Goal: Task Accomplishment & Management: Use online tool/utility

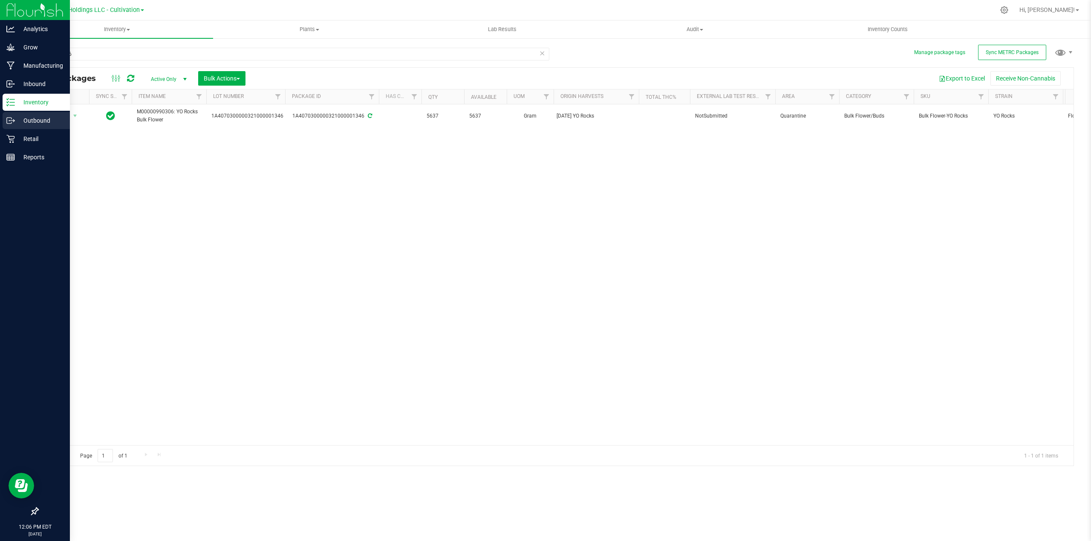
click at [26, 120] on p "Outbound" at bounding box center [40, 121] width 51 height 10
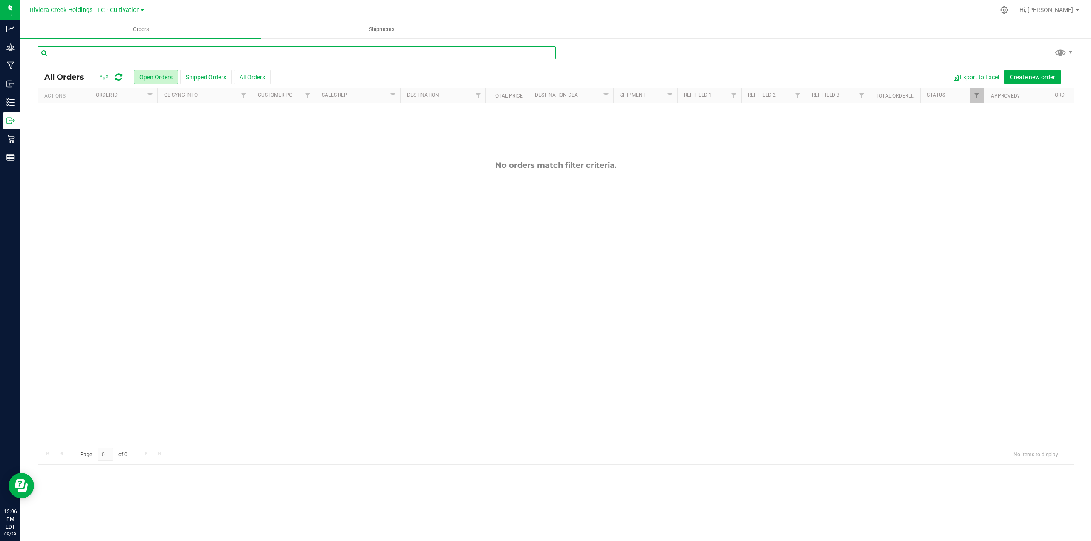
click at [222, 53] on input "text" at bounding box center [297, 52] width 518 height 13
click at [1039, 78] on span "Create new order" at bounding box center [1032, 77] width 45 height 7
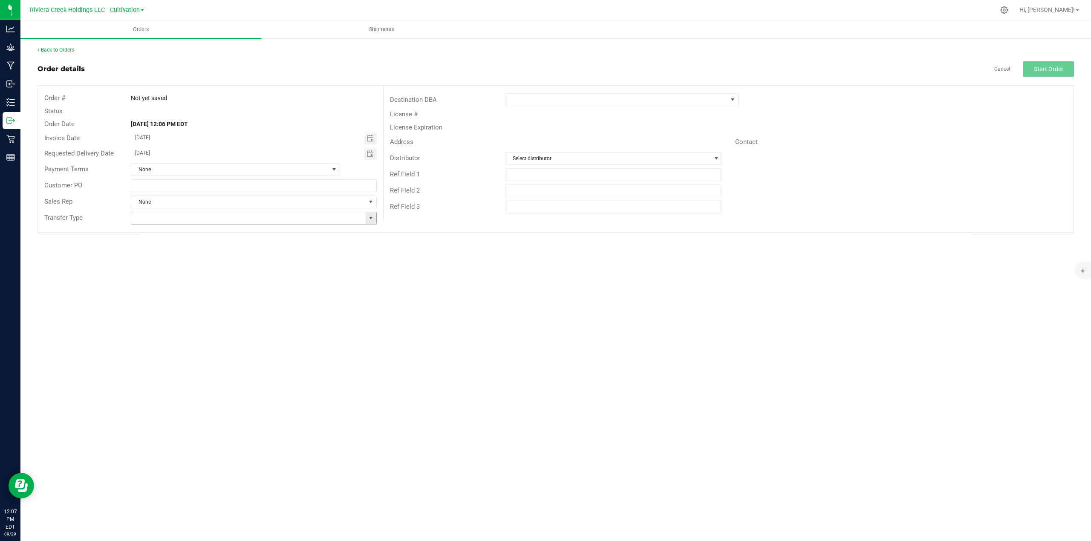
click at [373, 220] on span at bounding box center [370, 218] width 7 height 7
click at [175, 297] on li "Wholesale Transfer" at bounding box center [253, 292] width 245 height 14
type input "Wholesale Transfer"
click at [548, 101] on span at bounding box center [617, 100] width 222 height 12
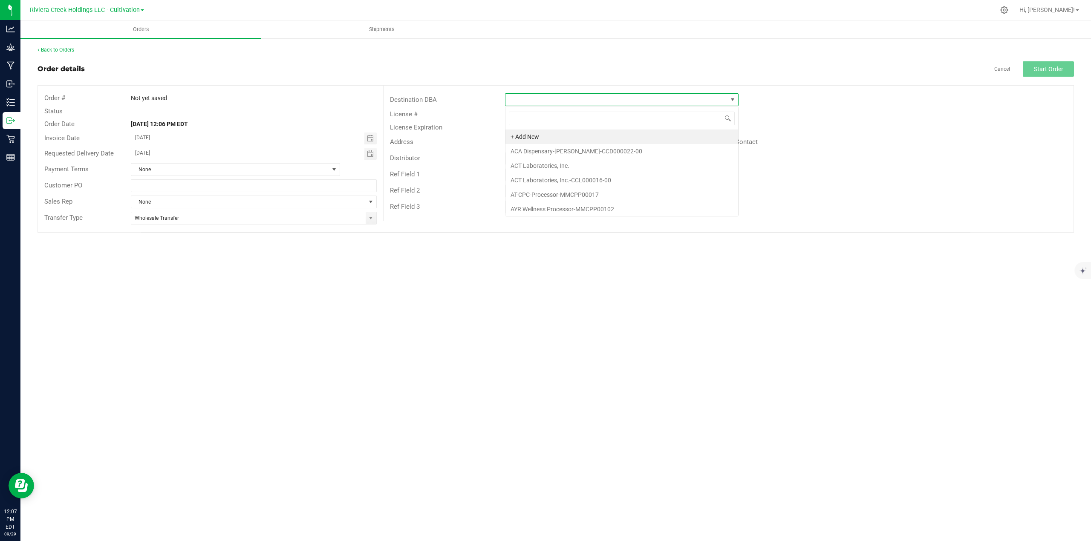
scroll to position [13, 233]
type input "riviera"
click at [572, 153] on li "Riviera Creek Holdings- Cultivation-CCC000015-00" at bounding box center [622, 151] width 233 height 14
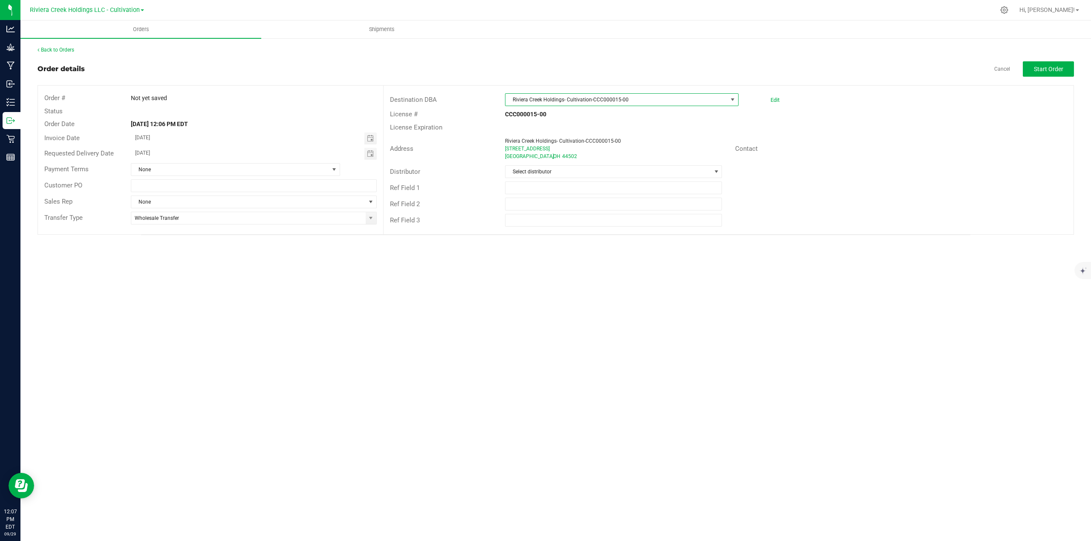
click at [628, 99] on span "Riviera Creek Holdings- Cultivation-CCC000015-00" at bounding box center [617, 100] width 222 height 12
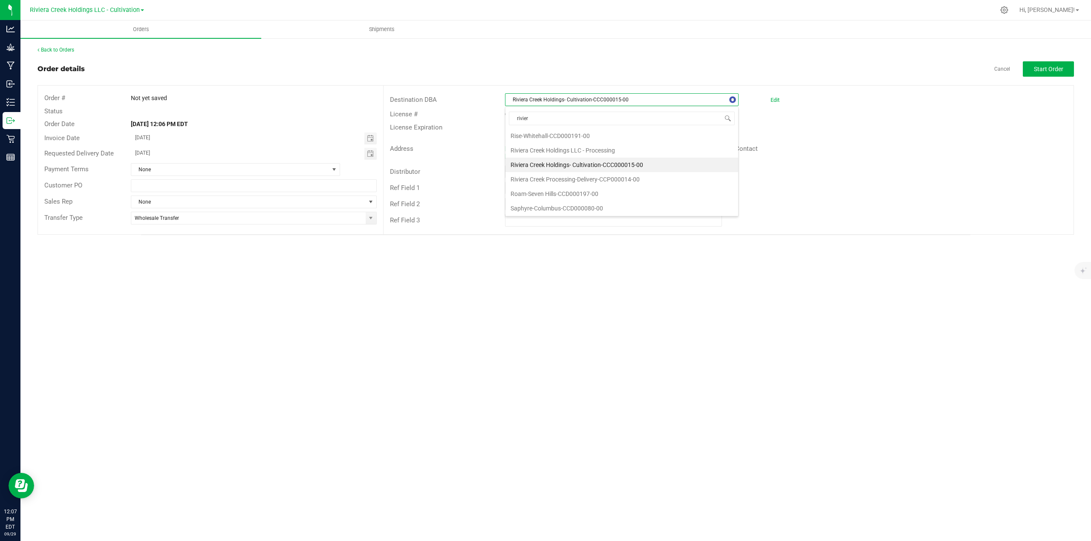
type input "riviera"
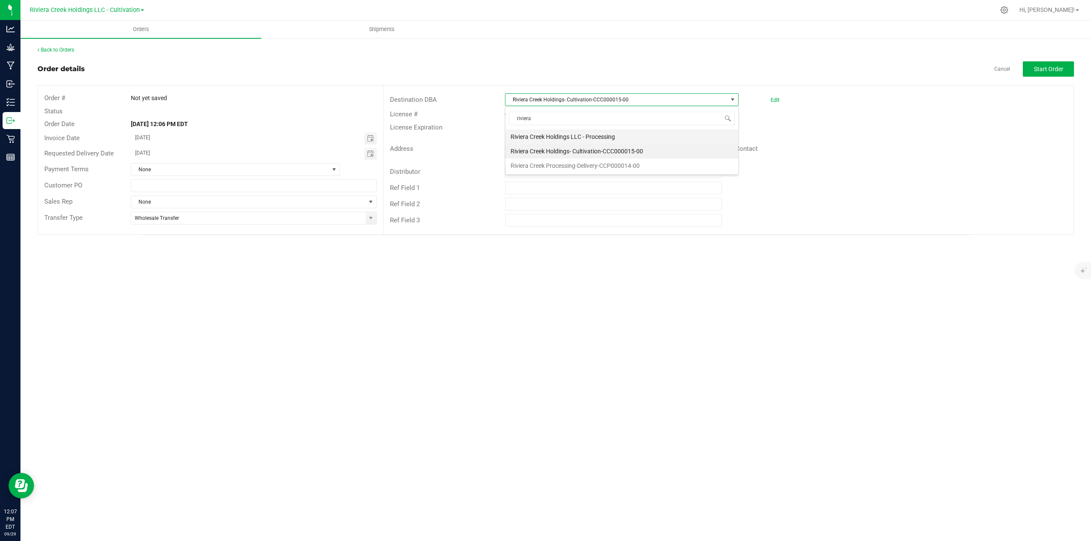
click at [602, 134] on li "Riviera Creek Holdings LLC - Processing" at bounding box center [622, 137] width 233 height 14
click at [558, 172] on span "Select distributor" at bounding box center [609, 172] width 206 height 12
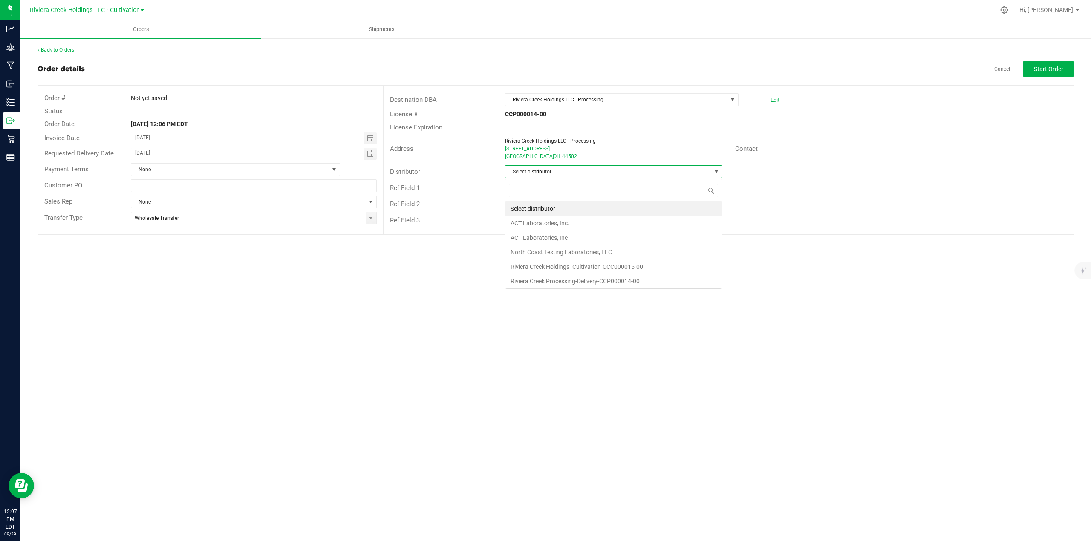
scroll to position [13, 217]
type input "riviera"
click at [548, 210] on li "Riviera Creek Holdings- Cultivation-CCC000015-00" at bounding box center [614, 209] width 216 height 14
click at [564, 188] on input "text" at bounding box center [613, 188] width 217 height 13
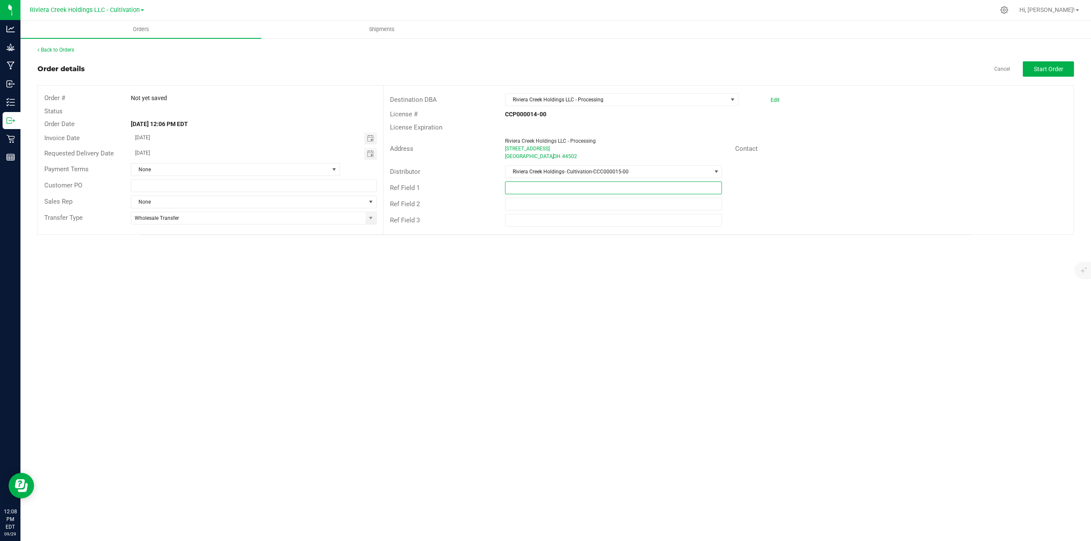
type input "Packing"
click at [1038, 68] on span "Start Order" at bounding box center [1048, 69] width 29 height 7
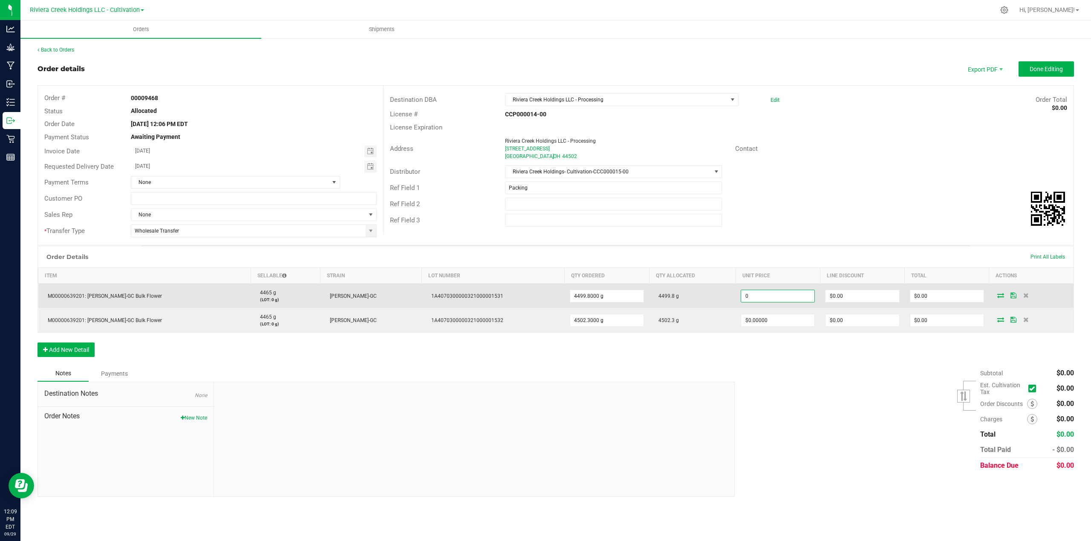
click at [776, 298] on input "0" at bounding box center [777, 296] width 73 height 12
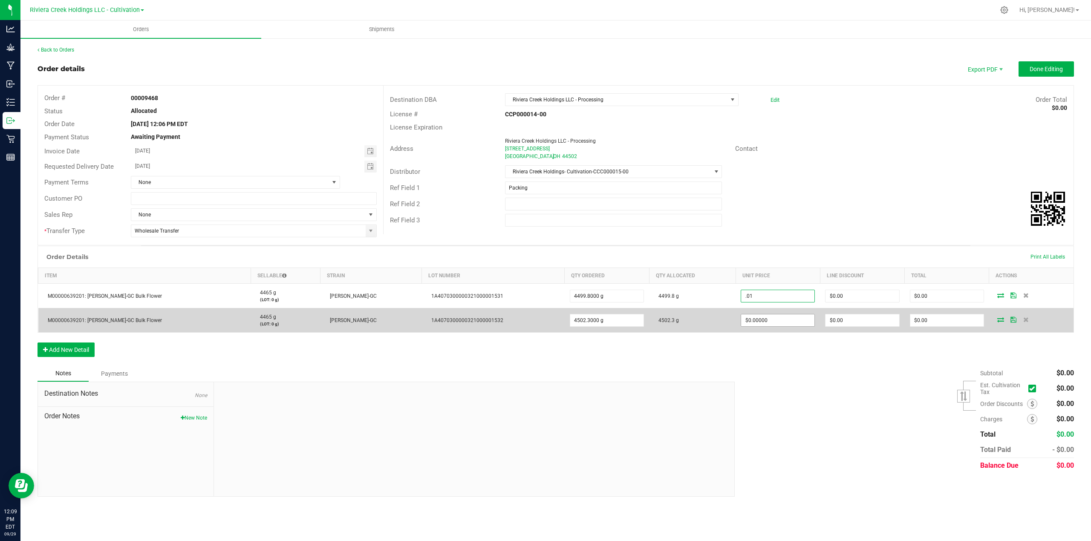
type input "$0.01000"
type input "$45.00"
click at [772, 319] on input "0" at bounding box center [777, 321] width 73 height 12
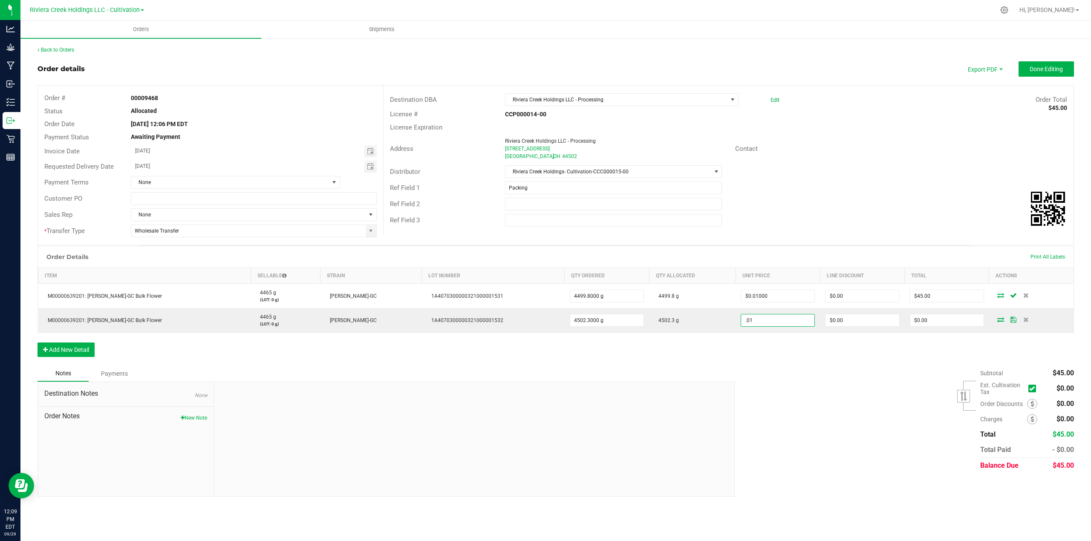
type input "$0.01000"
type input "$45.02"
click at [797, 406] on div "Subtotal $45.00 Est. Cultivation Tax" at bounding box center [901, 420] width 346 height 108
click at [1055, 66] on span "Done Editing" at bounding box center [1046, 69] width 33 height 7
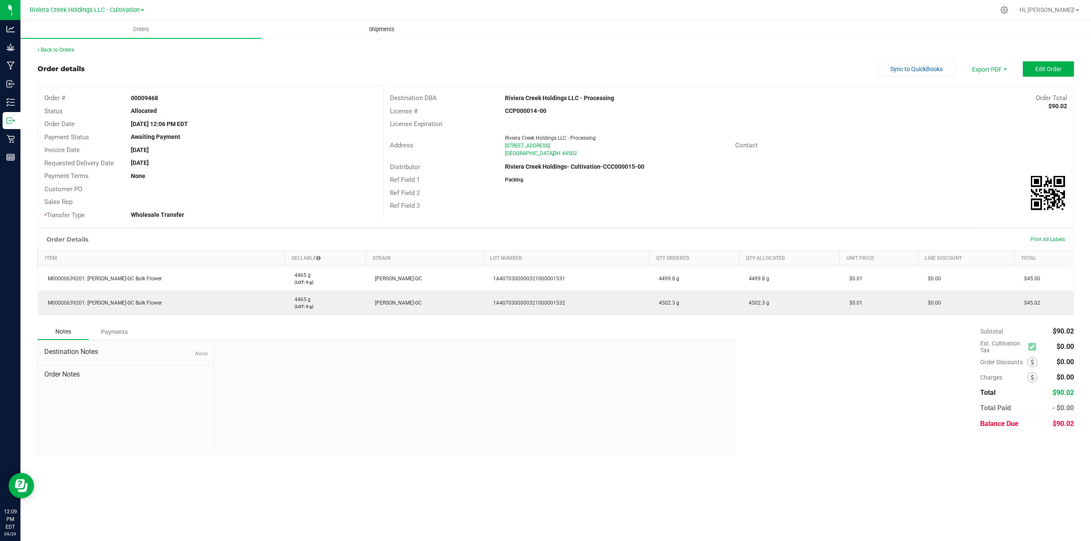
click at [376, 26] on span "Shipments" at bounding box center [382, 30] width 49 height 8
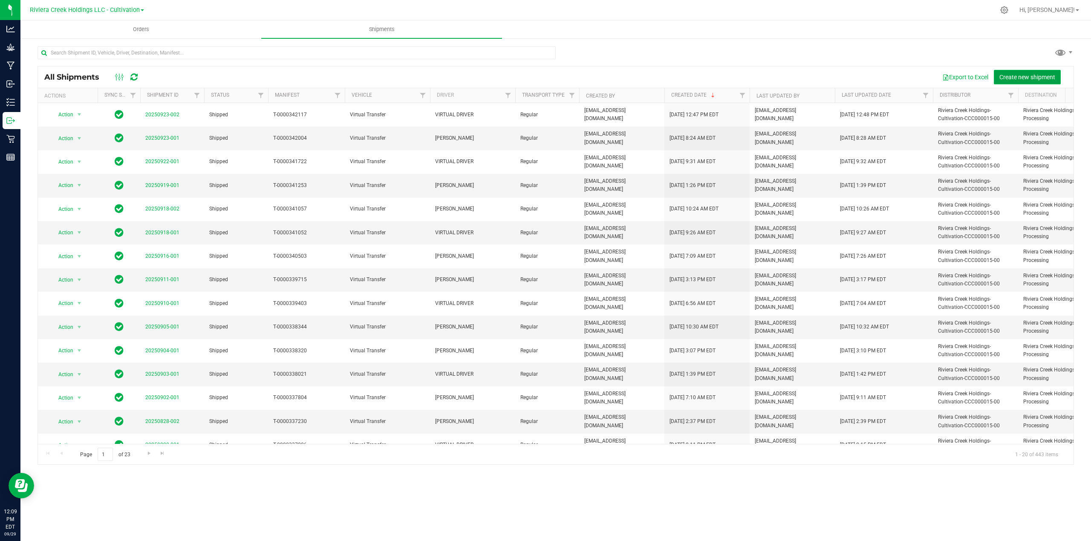
click at [1018, 77] on span "Create new shipment" at bounding box center [1028, 77] width 56 height 7
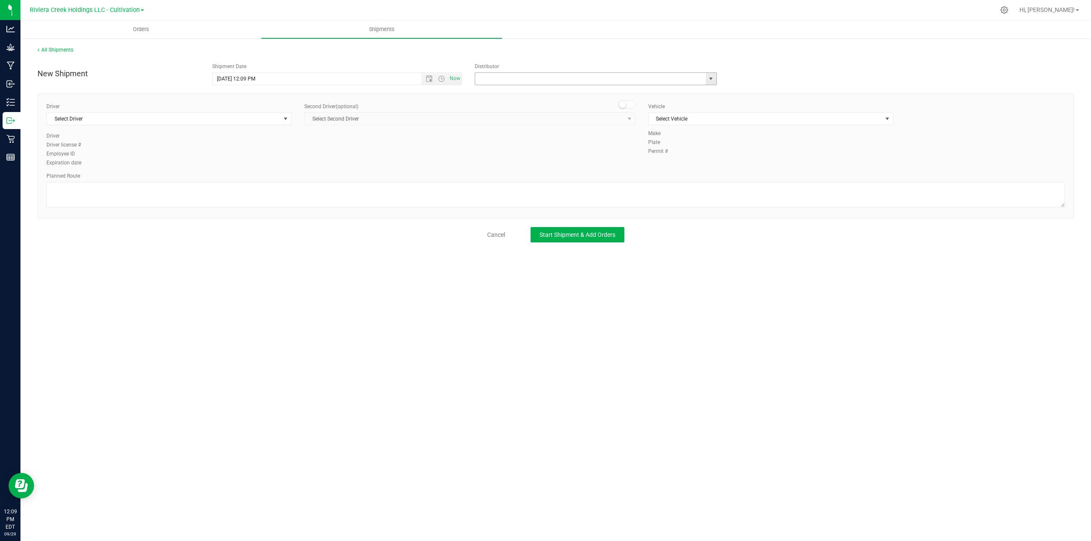
click at [556, 78] on input "text" at bounding box center [587, 79] width 224 height 12
click at [560, 95] on li "Riviera Creek Holdings- Cultivation-CCC000015-00" at bounding box center [595, 93] width 241 height 13
type input "Riviera Creek Holdings- Cultivation-CCC000015-00"
click at [286, 118] on span "select" at bounding box center [285, 119] width 7 height 7
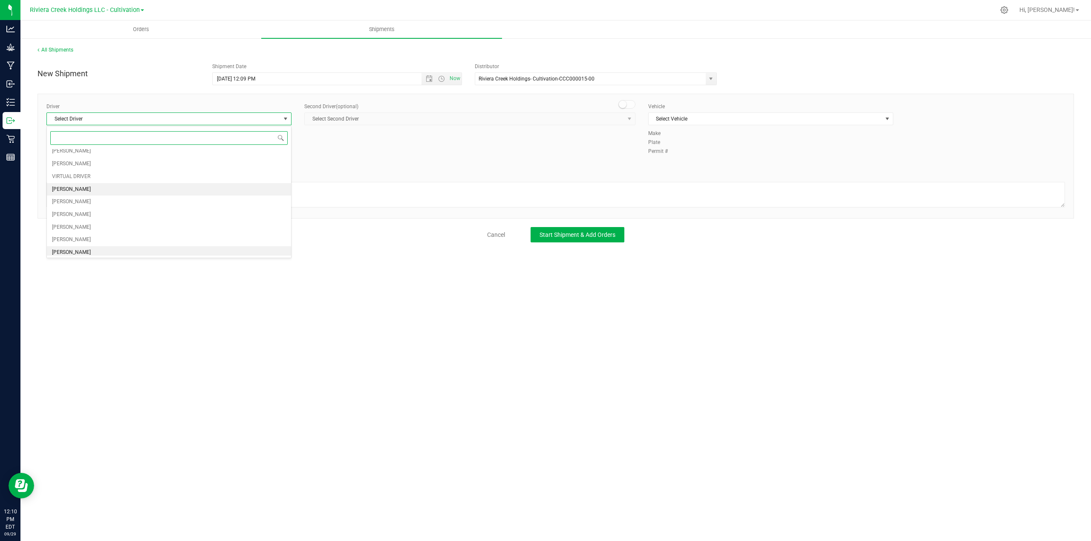
scroll to position [38, 0]
click at [90, 191] on span "VIRTUAL DRIVER" at bounding box center [71, 193] width 38 height 11
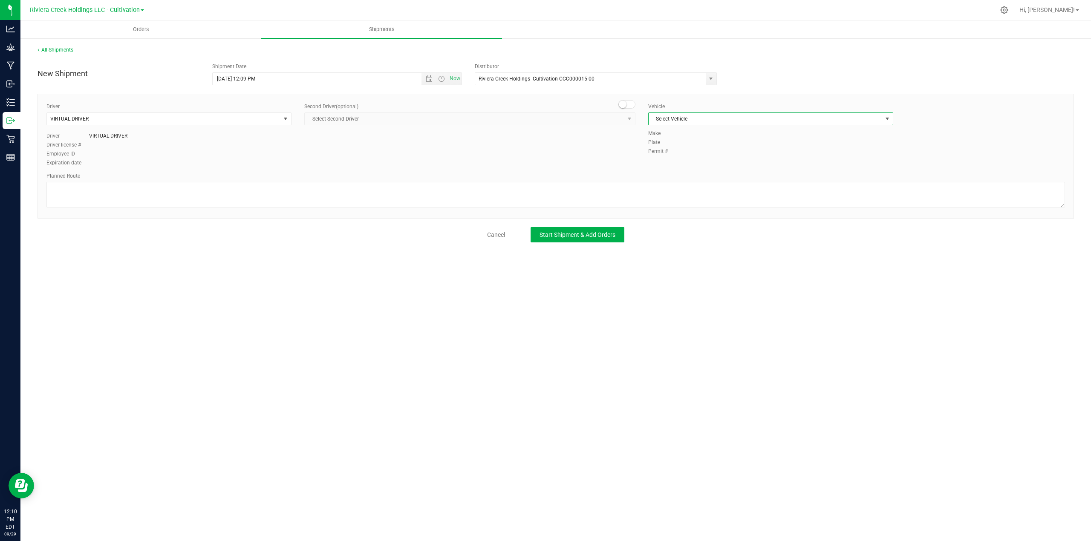
drag, startPoint x: 886, startPoint y: 117, endPoint x: 872, endPoint y: 121, distance: 14.8
click at [887, 117] on span "select" at bounding box center [887, 119] width 7 height 7
click at [664, 212] on li "Virtual Transfer" at bounding box center [771, 210] width 244 height 13
click at [117, 192] on textarea at bounding box center [555, 195] width 1019 height 26
type textarea "Packing"
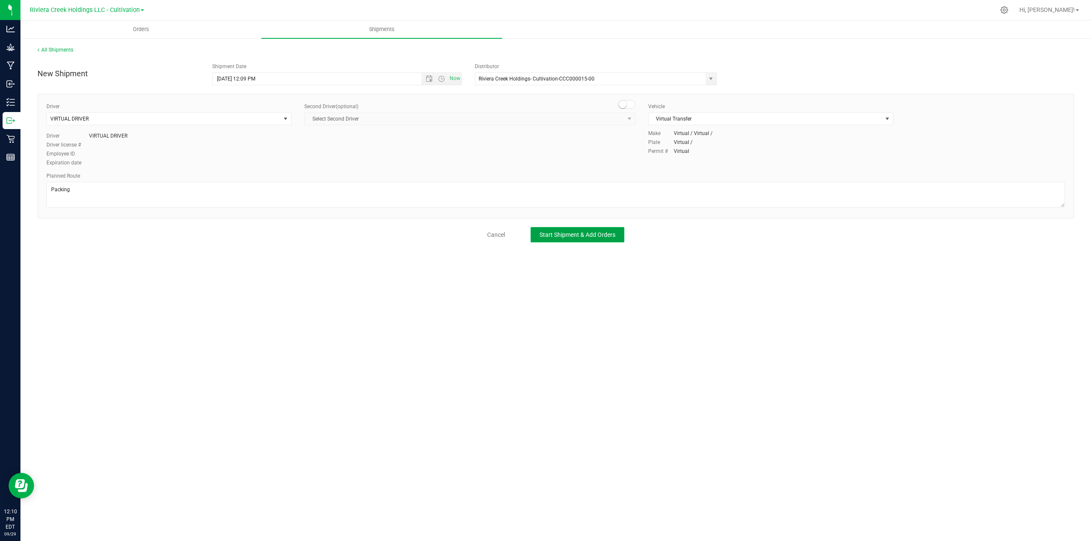
click at [564, 236] on span "Start Shipment & Add Orders" at bounding box center [578, 234] width 76 height 7
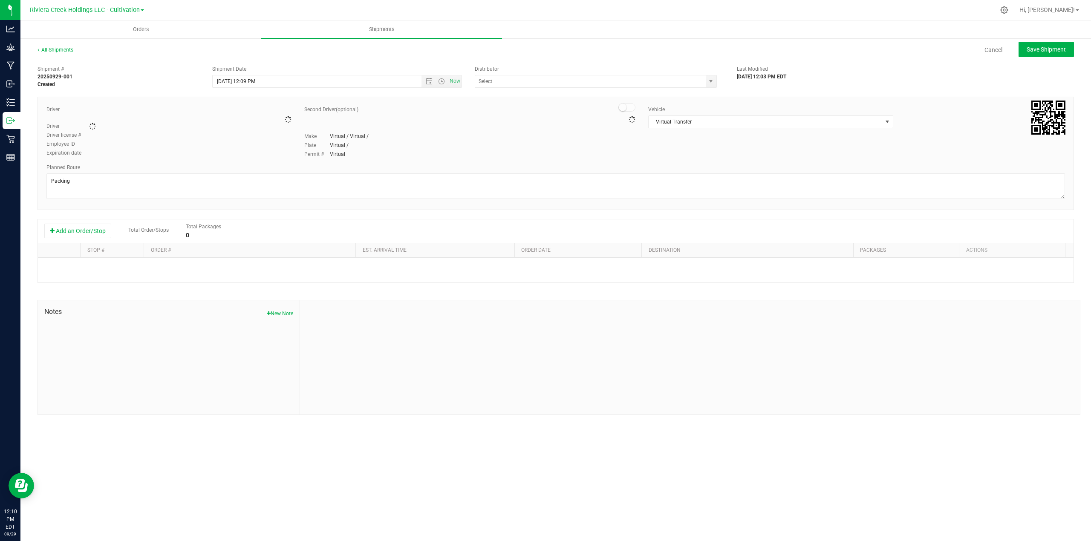
type input "Riviera Creek Holdings- Cultivation-CCC000015-00"
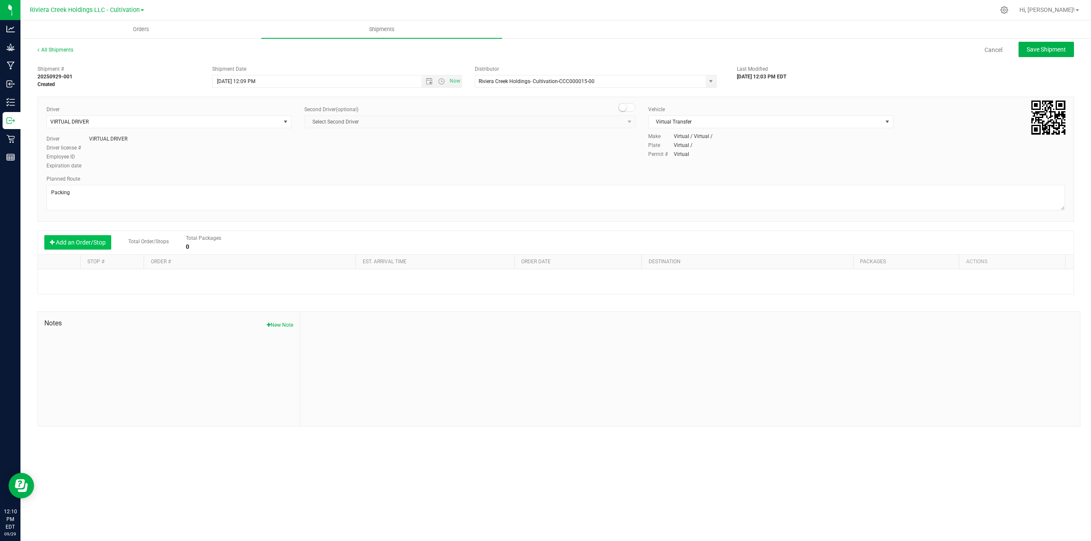
click at [75, 242] on button "Add an Order/Stop" at bounding box center [77, 242] width 67 height 14
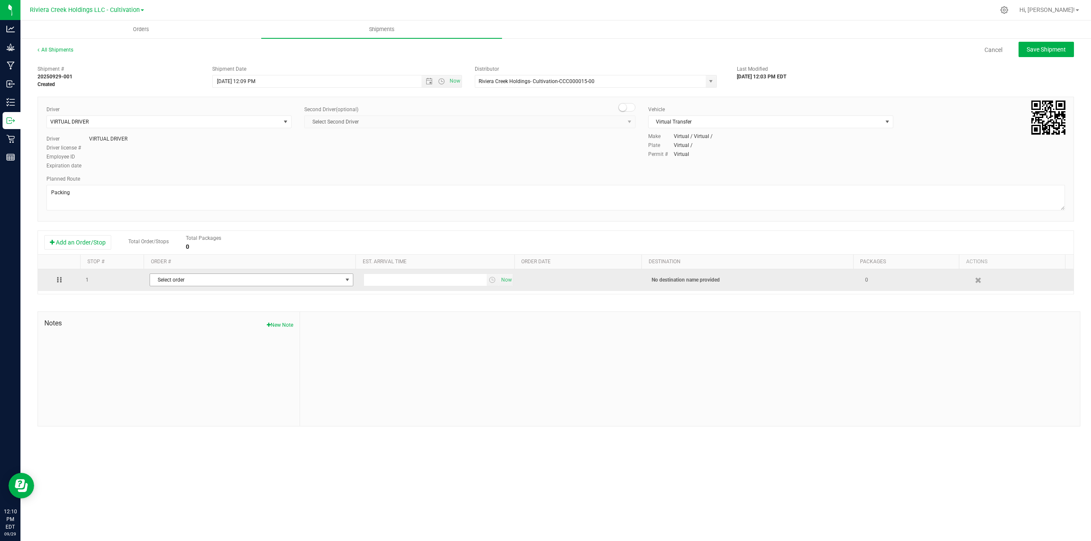
click at [345, 282] on span "select" at bounding box center [347, 280] width 7 height 7
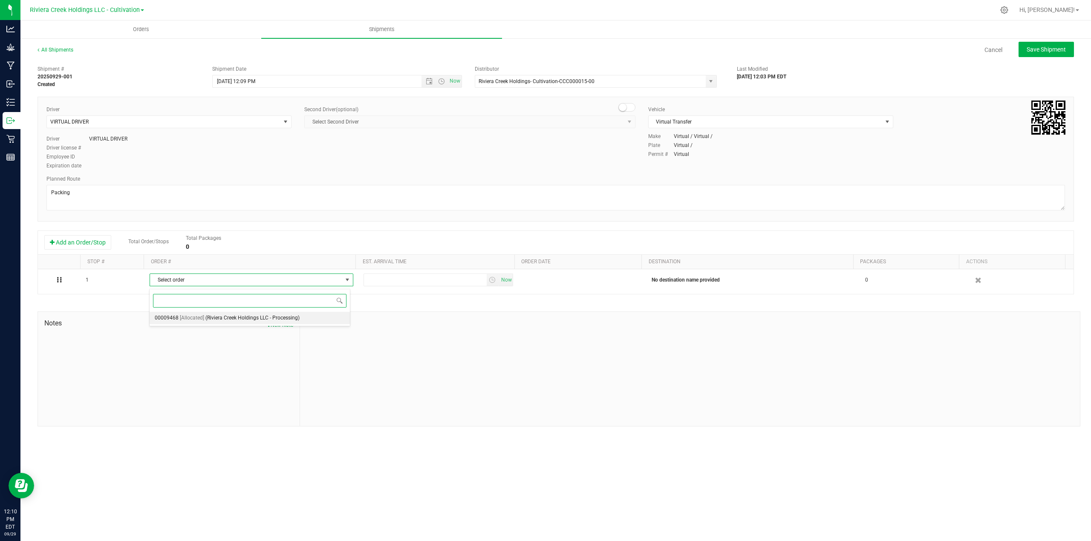
drag, startPoint x: 266, startPoint y: 321, endPoint x: 350, endPoint y: 294, distance: 88.0
click at [267, 321] on span "(Riviera Creek Holdings LLC - Processing)" at bounding box center [252, 318] width 94 height 11
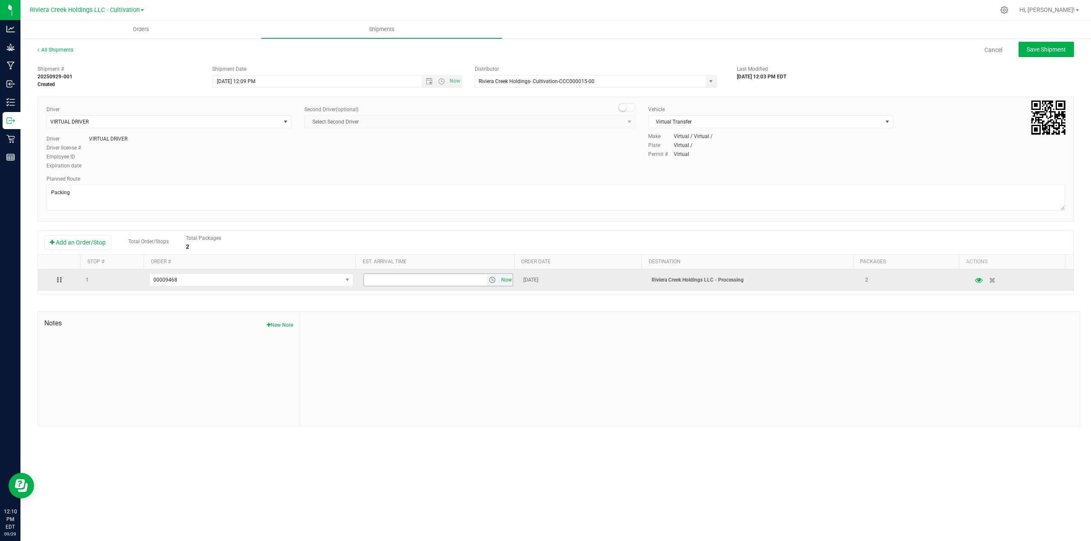
click at [502, 282] on span "Now" at bounding box center [506, 280] width 14 height 12
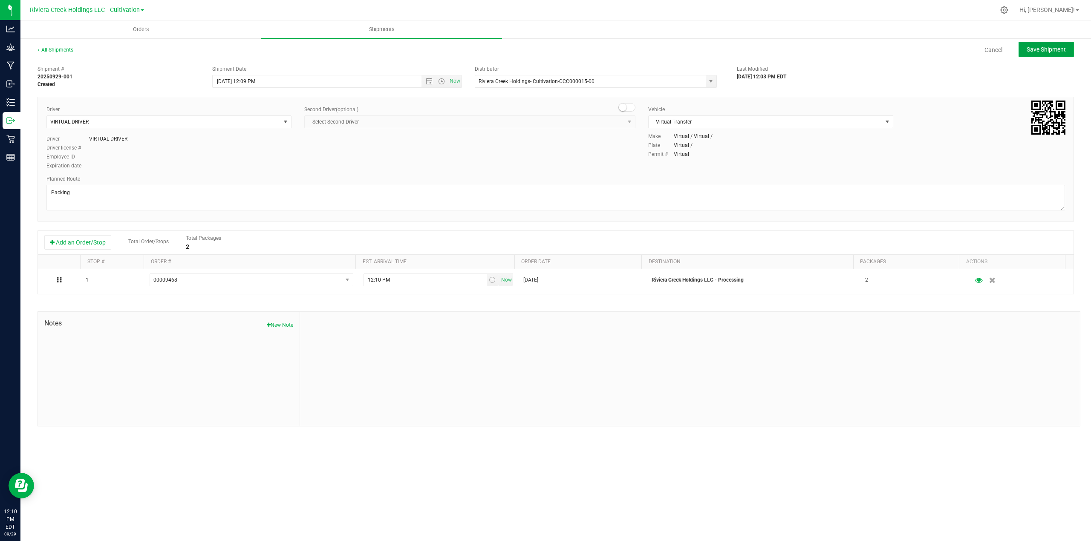
click at [1059, 50] on span "Save Shipment" at bounding box center [1046, 49] width 39 height 7
type input "9/29/2025 4:09 PM"
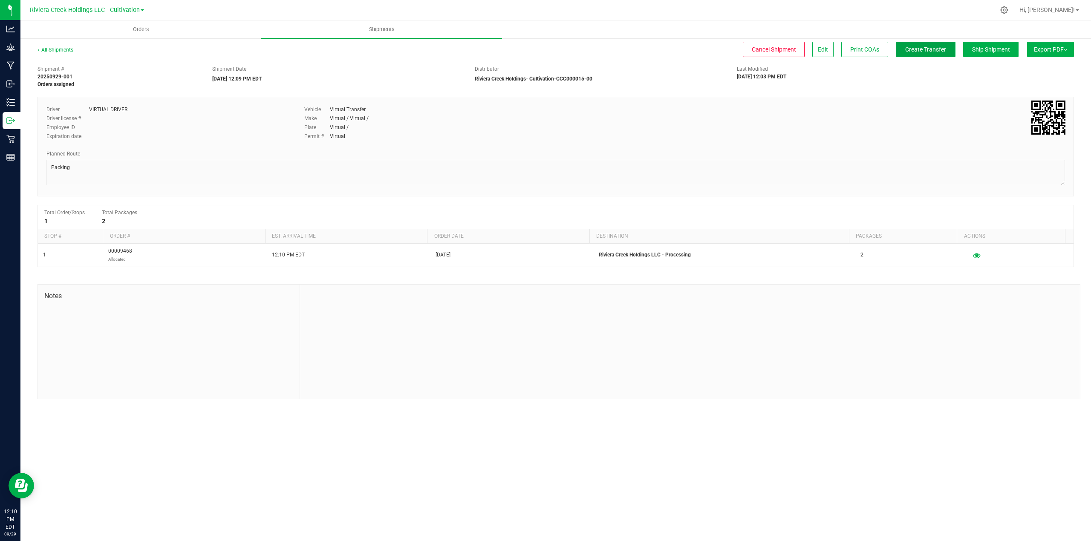
click at [935, 46] on span "Create Transfer" at bounding box center [925, 49] width 41 height 7
click at [977, 48] on span "Ship Shipment" at bounding box center [991, 49] width 38 height 7
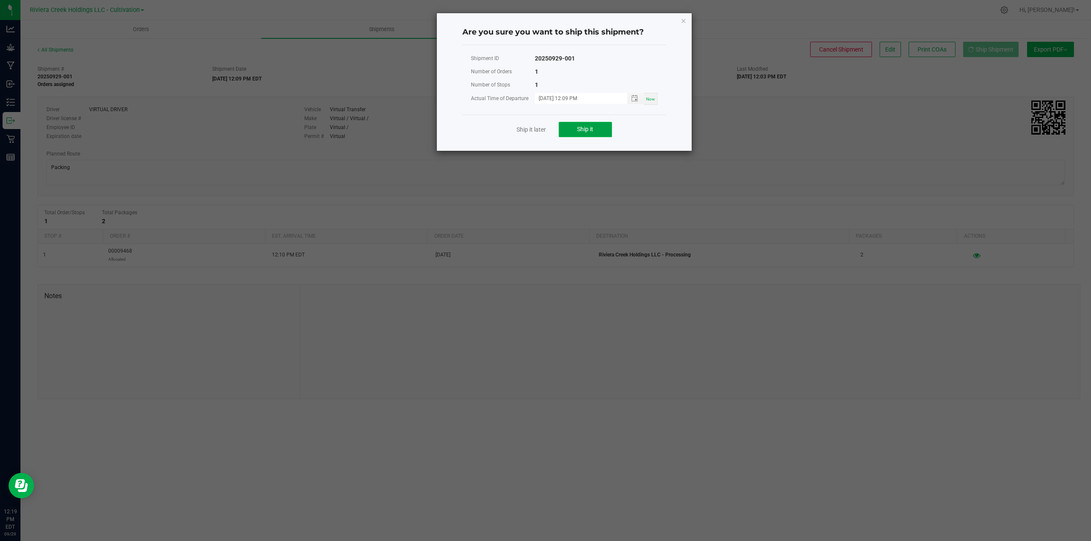
click at [582, 128] on span "Ship it" at bounding box center [585, 129] width 16 height 7
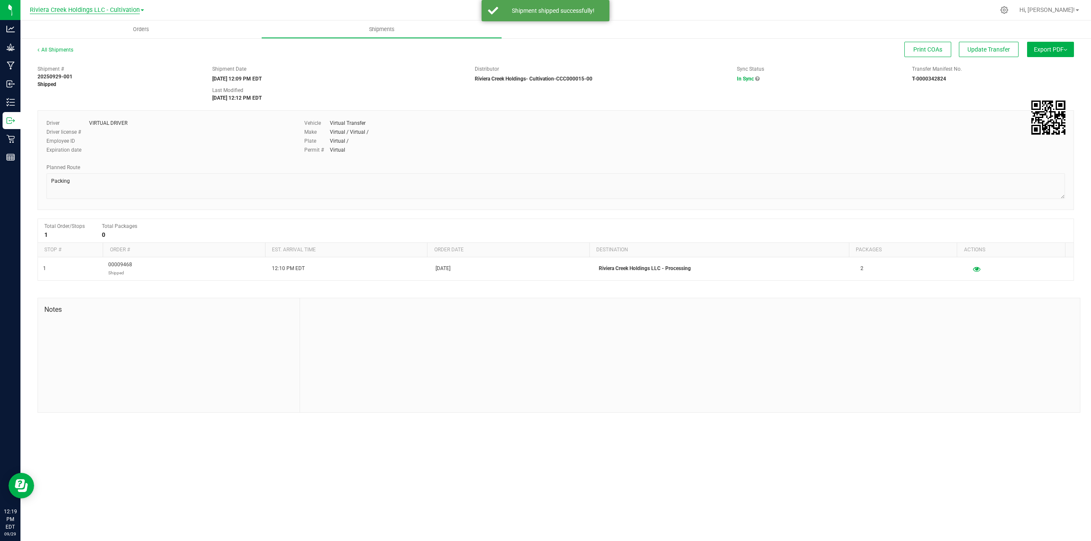
click at [125, 7] on span "Riviera Creek Holdings LLC - Cultivation" at bounding box center [85, 10] width 110 height 8
click at [138, 41] on link "Riviera Creek Holdings LLC - Processing" at bounding box center [87, 42] width 124 height 12
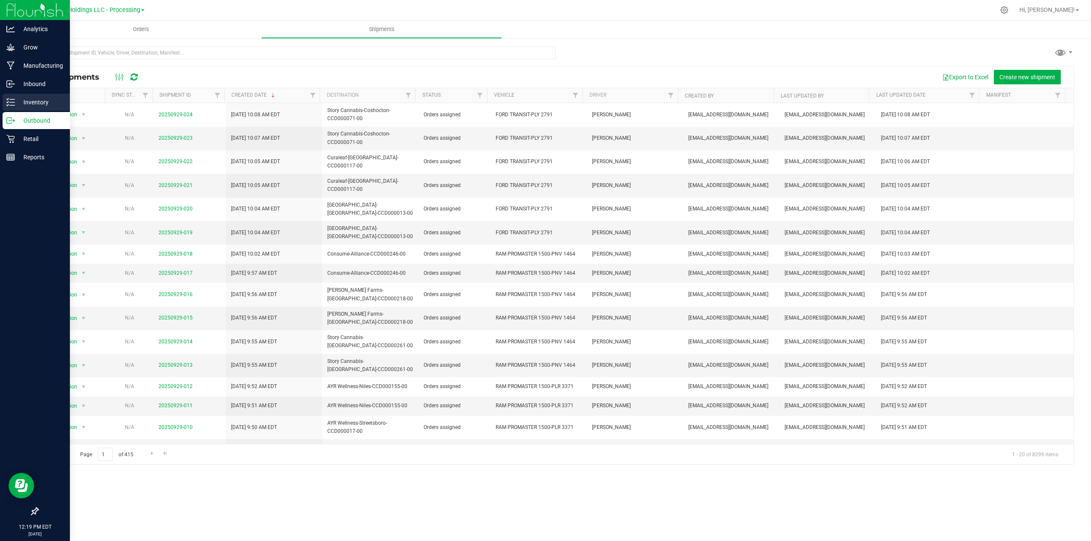
click at [36, 101] on p "Inventory" at bounding box center [40, 102] width 51 height 10
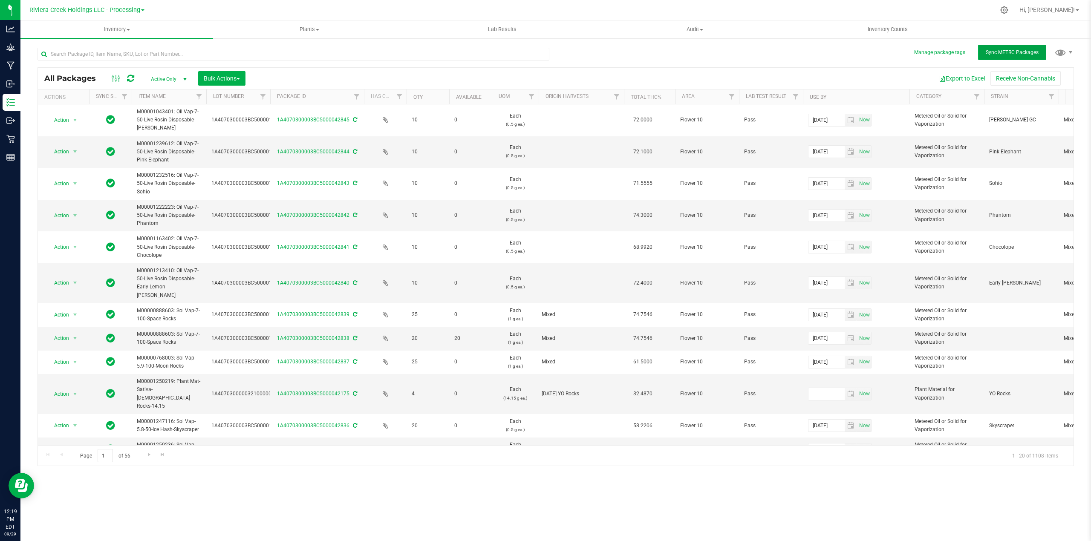
click at [1023, 55] on span "Sync METRC Packages" at bounding box center [1012, 52] width 53 height 6
click at [113, 55] on input "text" at bounding box center [294, 54] width 512 height 13
click at [125, 12] on span "Riviera Creek Holdings LLC - Processing" at bounding box center [84, 10] width 111 height 8
click at [116, 31] on link "Riviera Creek Holdings LLC - Cultivation" at bounding box center [87, 30] width 124 height 12
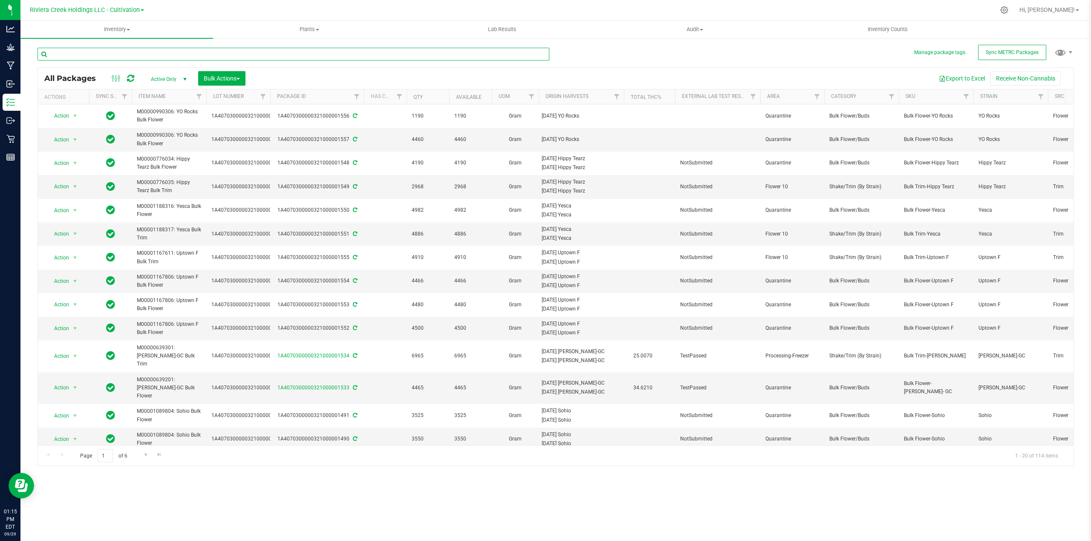
click at [95, 55] on input "text" at bounding box center [294, 54] width 512 height 13
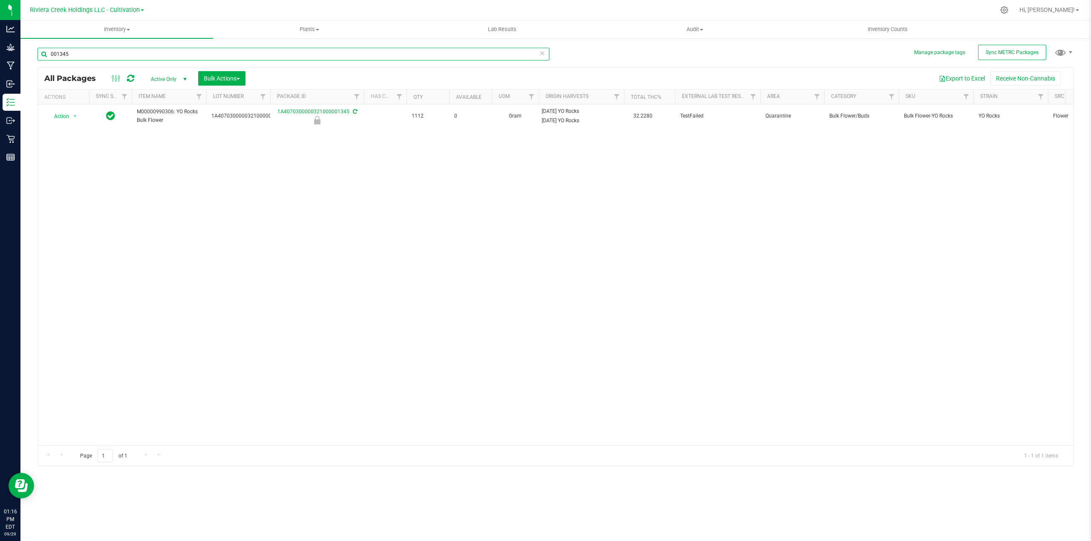
click at [76, 54] on input "001345" at bounding box center [294, 54] width 512 height 13
type input "0"
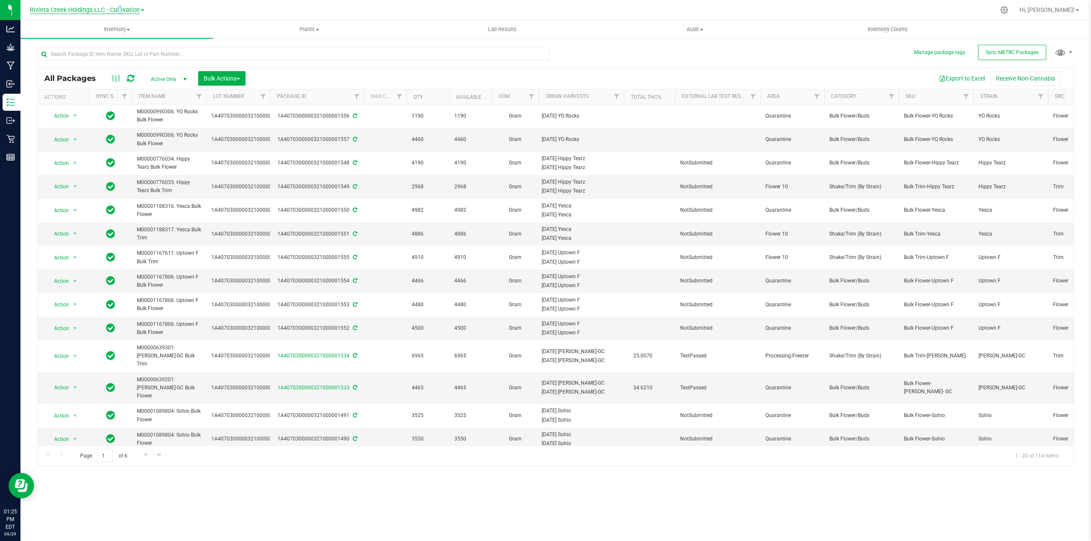
click at [117, 11] on span "Riviera Creek Holdings LLC - Cultivation" at bounding box center [85, 10] width 110 height 8
click at [135, 39] on link "Riviera Creek Holdings LLC - Processing" at bounding box center [87, 42] width 124 height 12
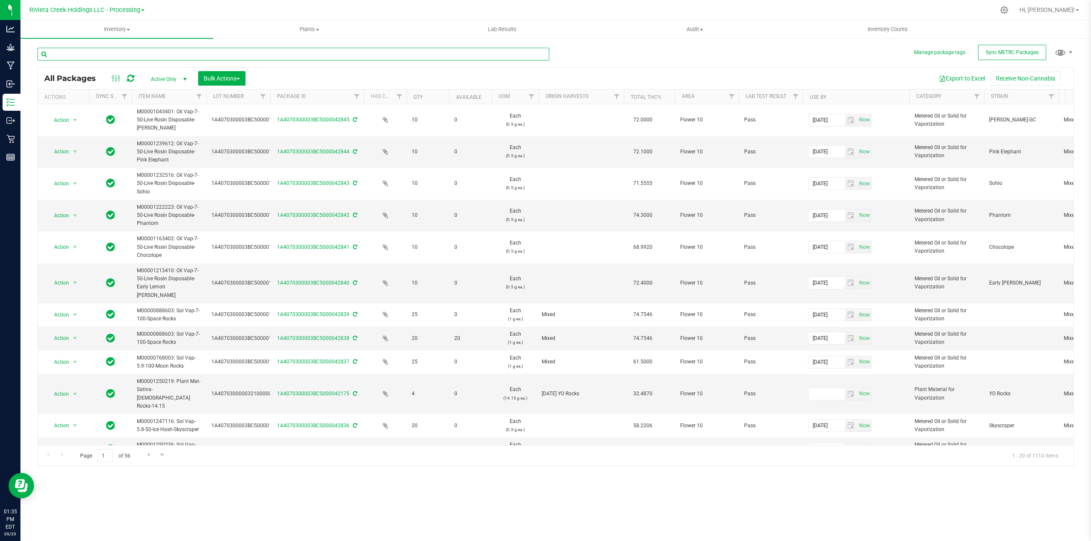
click at [103, 56] on input "text" at bounding box center [294, 54] width 512 height 13
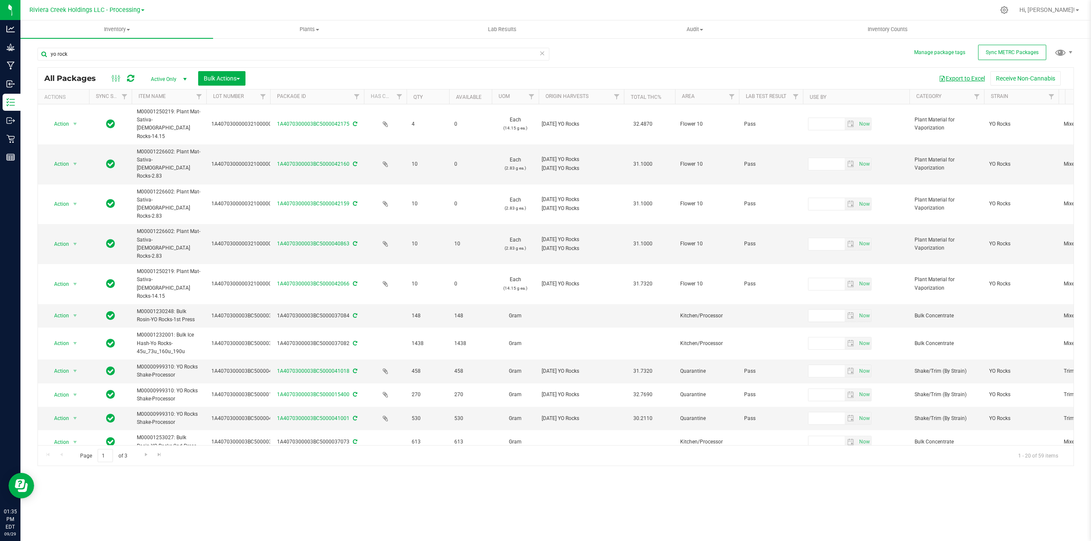
click at [951, 78] on button "Export to Excel" at bounding box center [961, 78] width 57 height 14
click at [84, 51] on input "yo rock" at bounding box center [294, 54] width 512 height 13
type input "y"
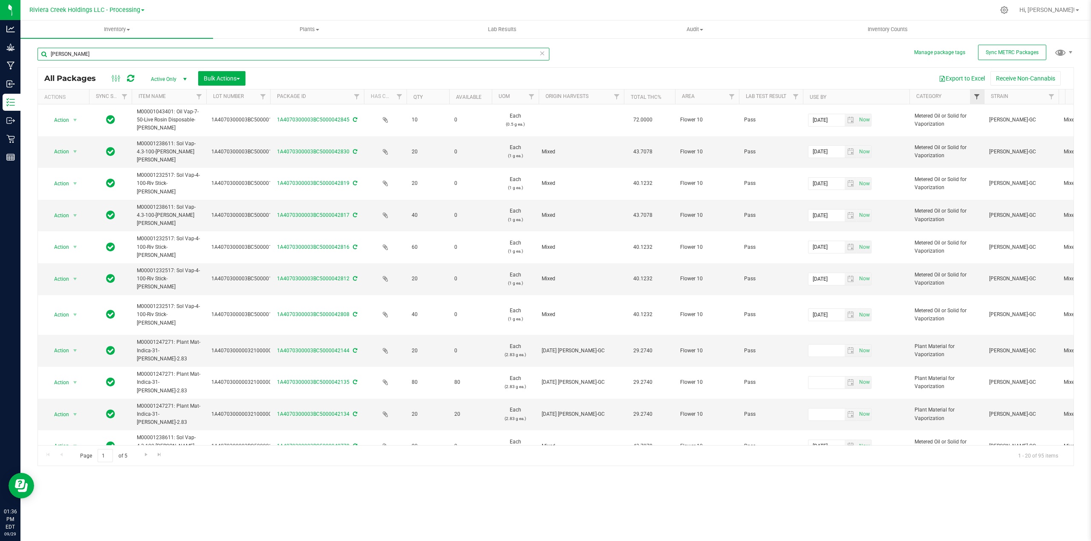
type input "stambaugh"
click at [976, 96] on span "Filter" at bounding box center [977, 96] width 7 height 7
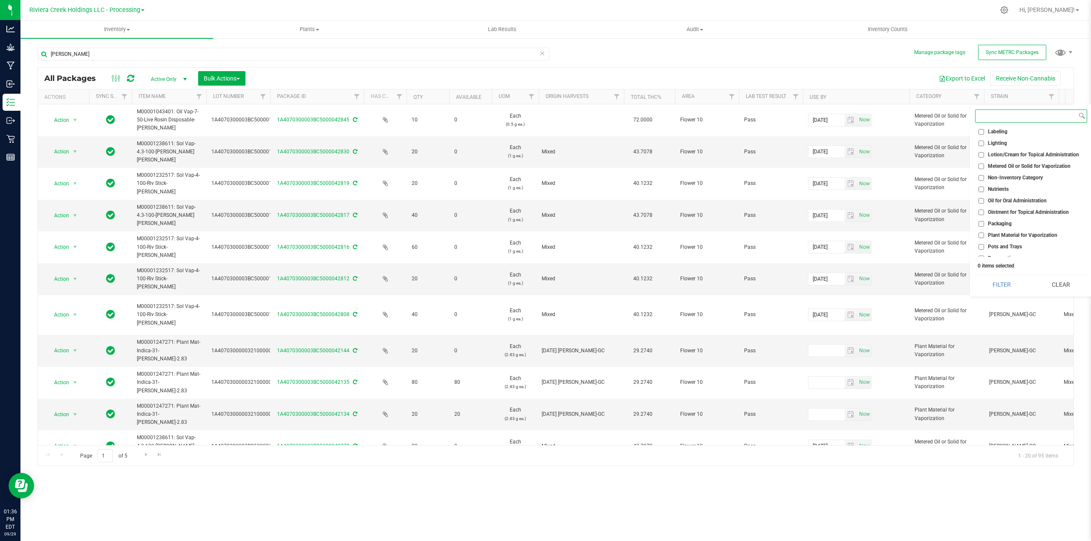
scroll to position [227, 0]
click at [1024, 217] on span "Plant Material for Vaporization" at bounding box center [1022, 216] width 69 height 5
click at [984, 217] on input "Plant Material for Vaporization" at bounding box center [982, 217] width 6 height 6
checkbox input "true"
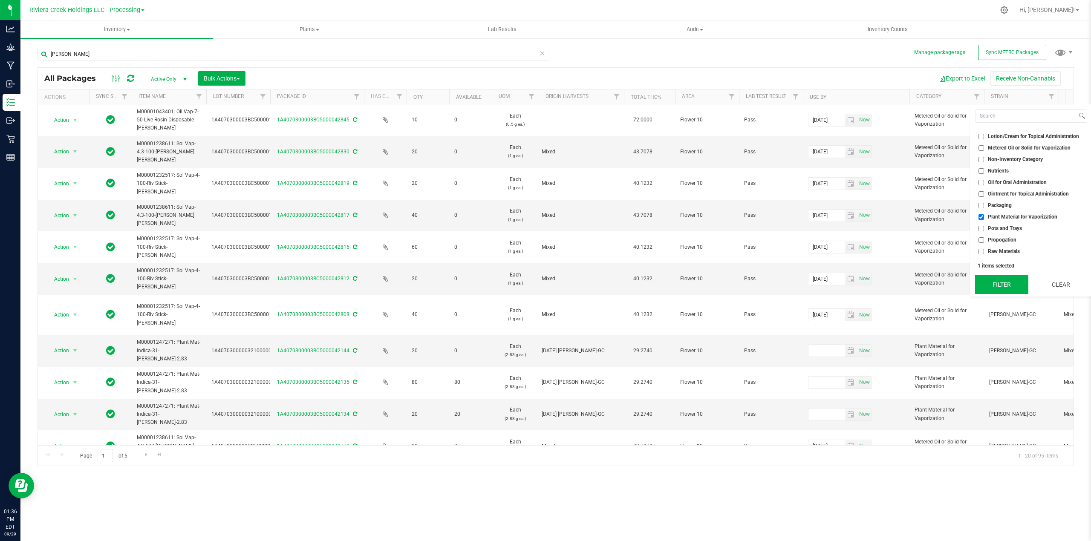
click at [996, 283] on button "Filter" at bounding box center [1001, 284] width 53 height 19
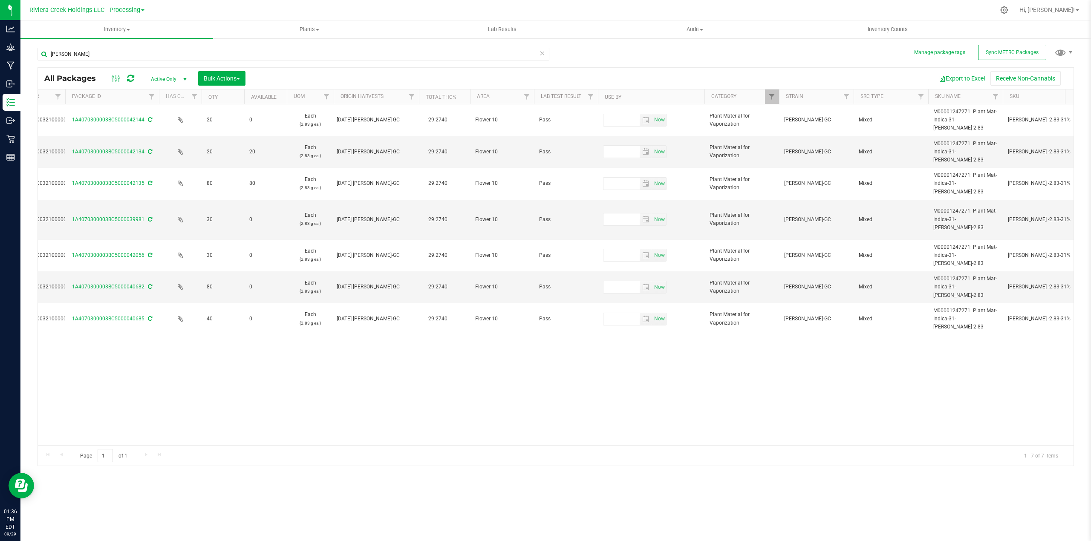
scroll to position [0, 181]
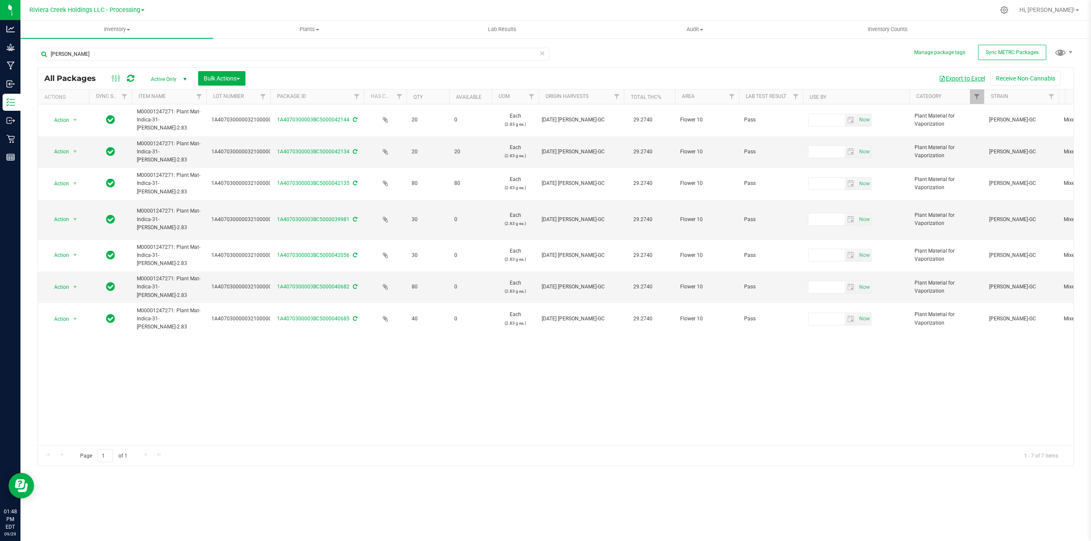
click at [962, 79] on button "Export to Excel" at bounding box center [961, 78] width 57 height 14
click at [980, 96] on span "Filter" at bounding box center [977, 96] width 7 height 7
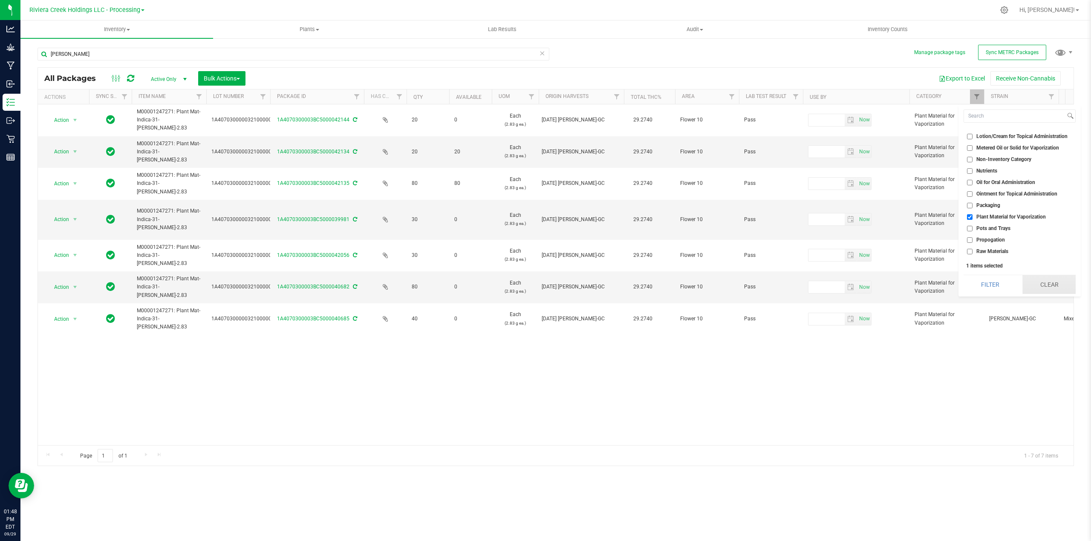
click at [1049, 280] on button "Clear" at bounding box center [1049, 284] width 53 height 19
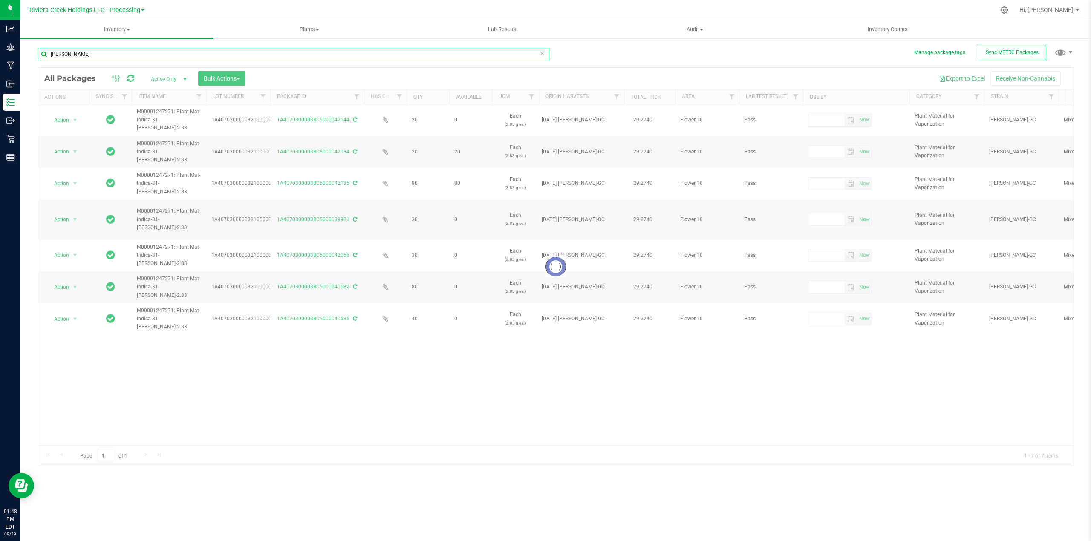
click at [86, 55] on input "stambaugh" at bounding box center [294, 54] width 512 height 13
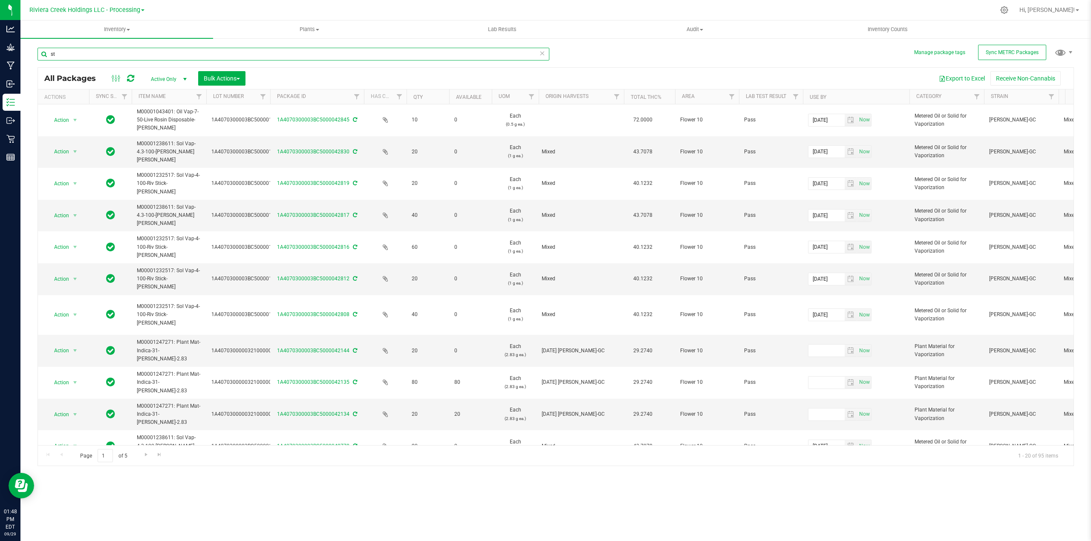
type input "s"
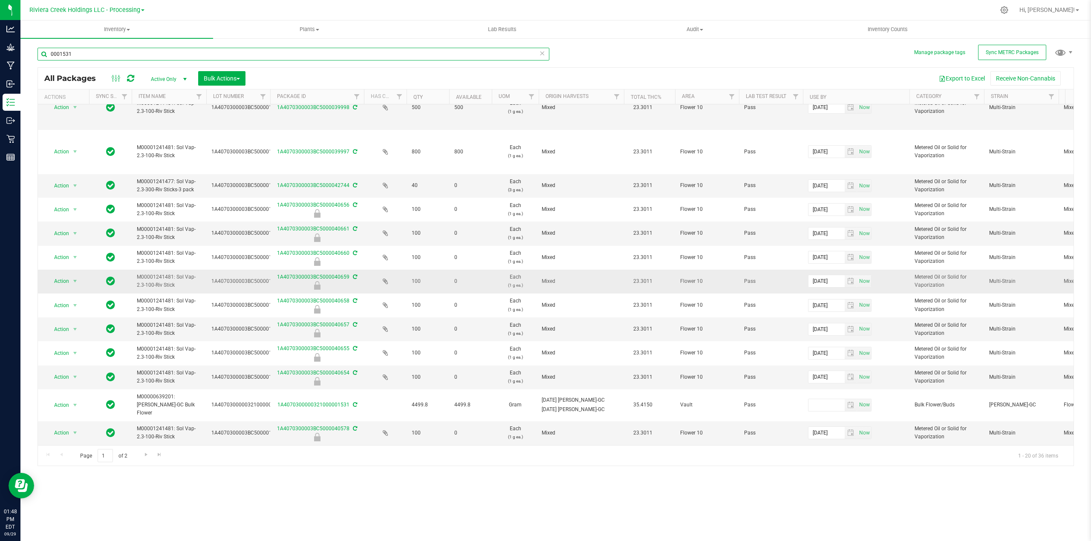
scroll to position [187, 0]
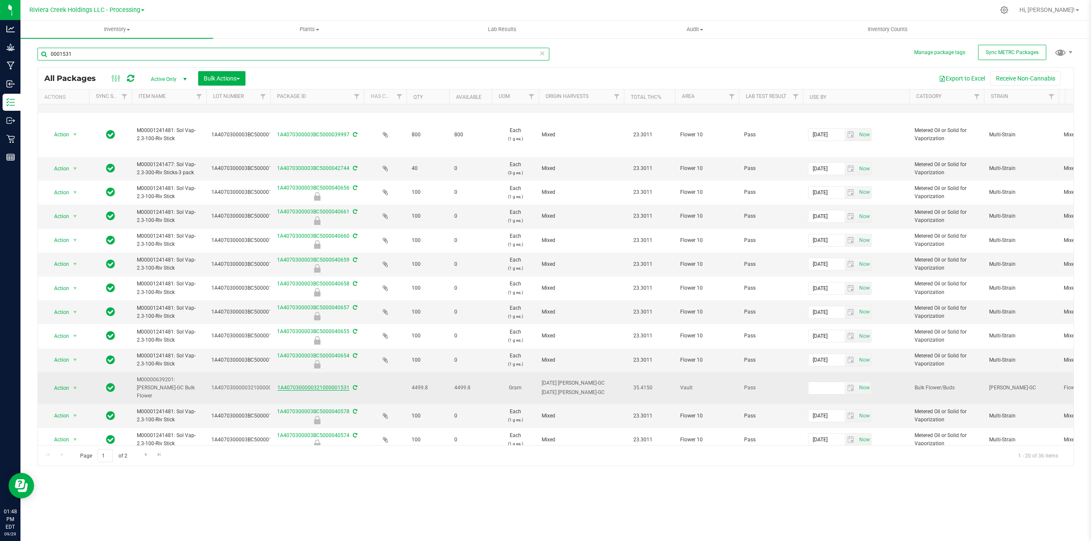
type input "0001531"
click at [333, 385] on link "1A4070300000321000001531" at bounding box center [313, 388] width 72 height 6
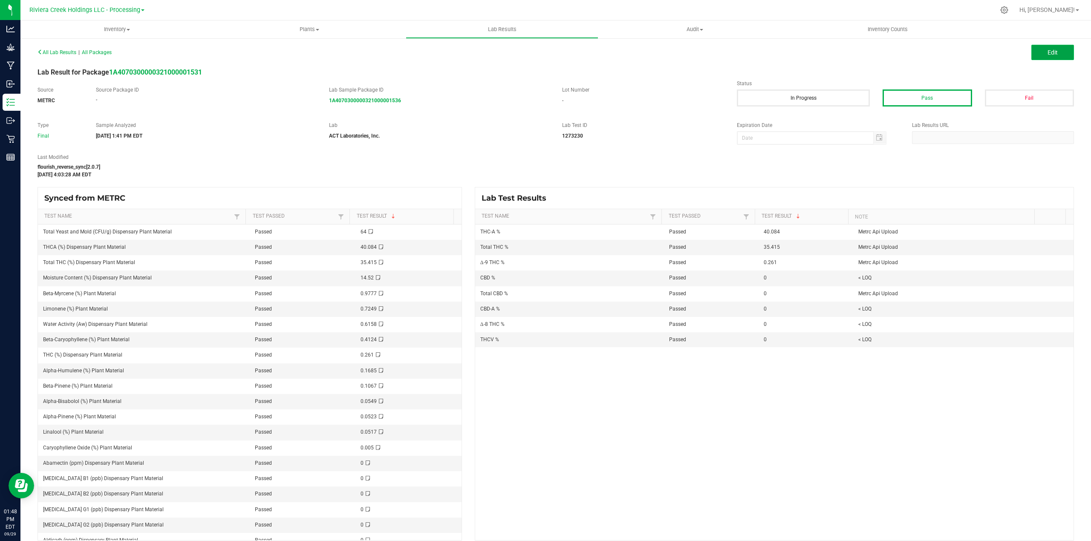
click at [1048, 52] on span "Edit" at bounding box center [1053, 52] width 10 height 7
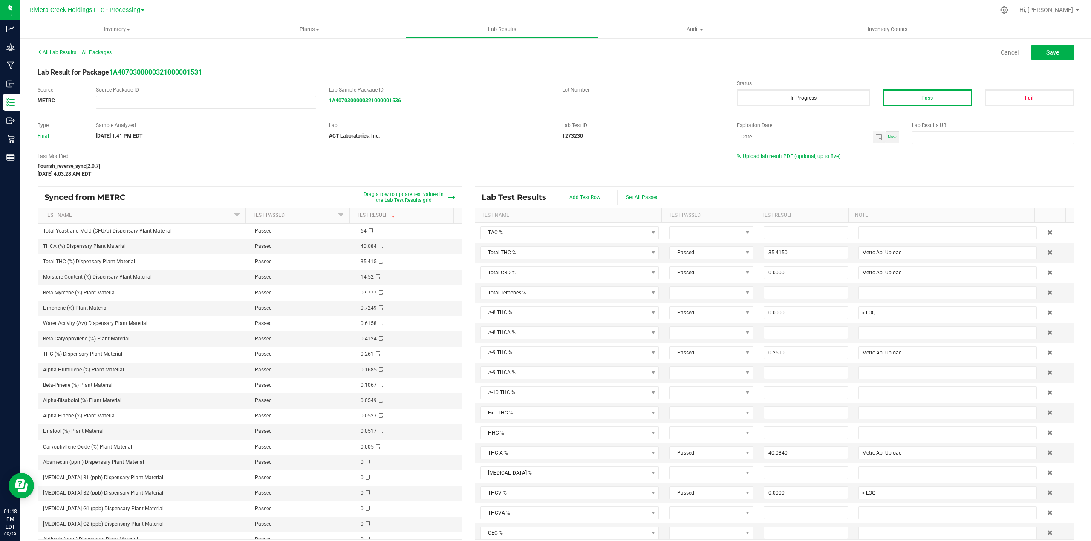
click at [824, 156] on span "Upload lab result PDF (optional, up to five)" at bounding box center [792, 156] width 98 height 6
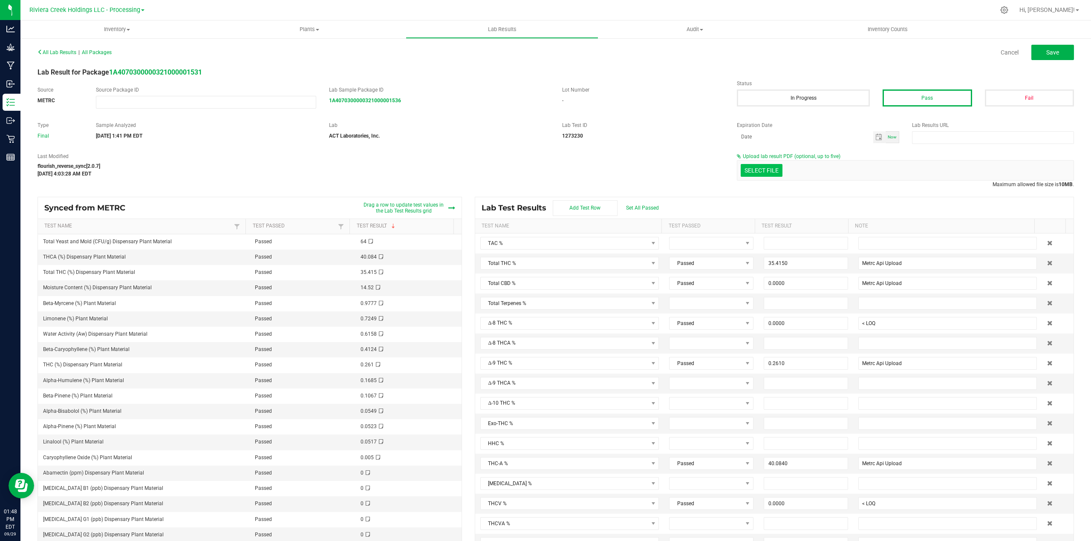
click at [760, 173] on input "Select file" at bounding box center [40, 133] width 1483 height 87
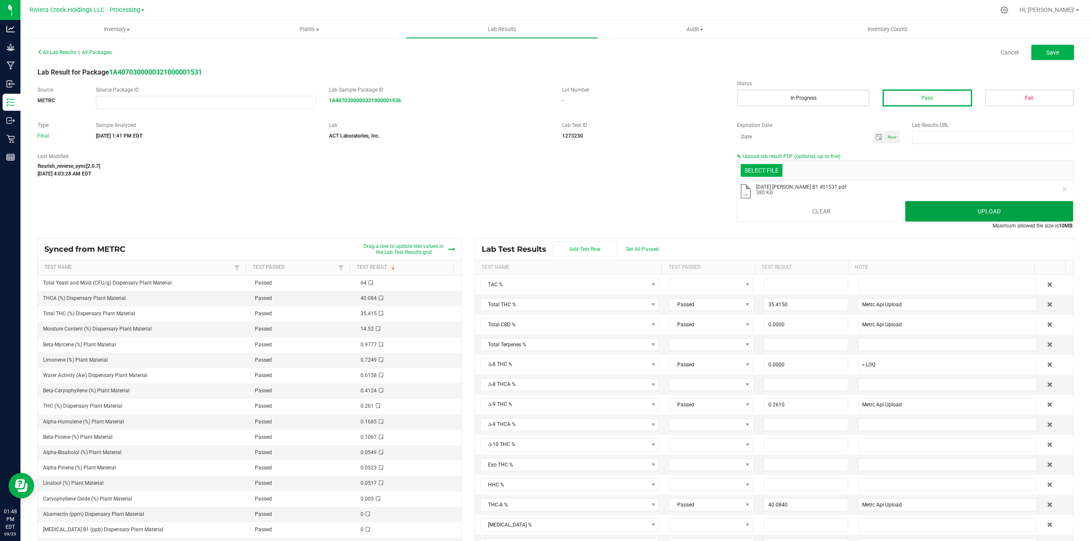
click at [930, 211] on button "Upload" at bounding box center [989, 211] width 168 height 20
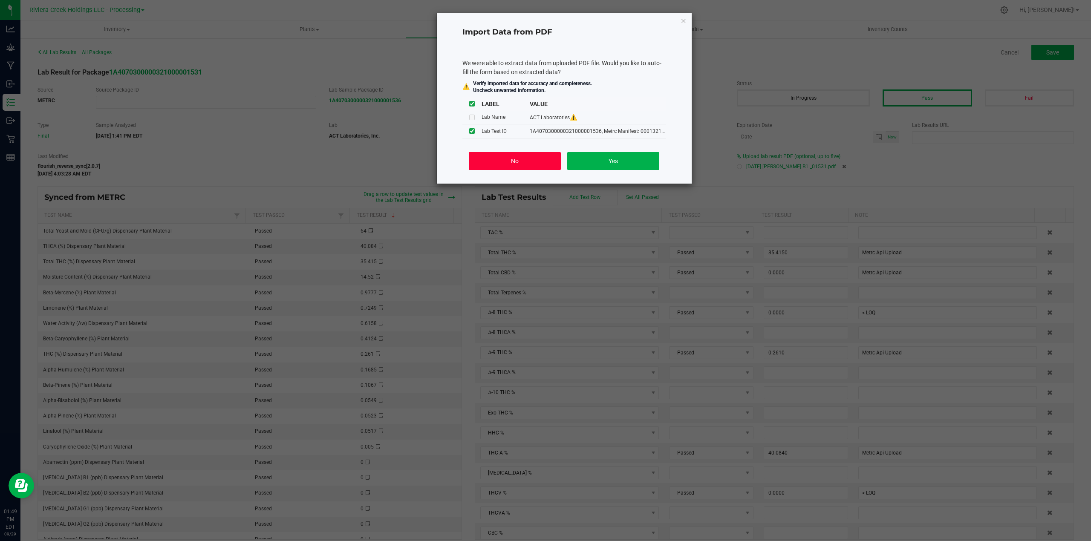
click at [500, 165] on button "No" at bounding box center [515, 161] width 92 height 18
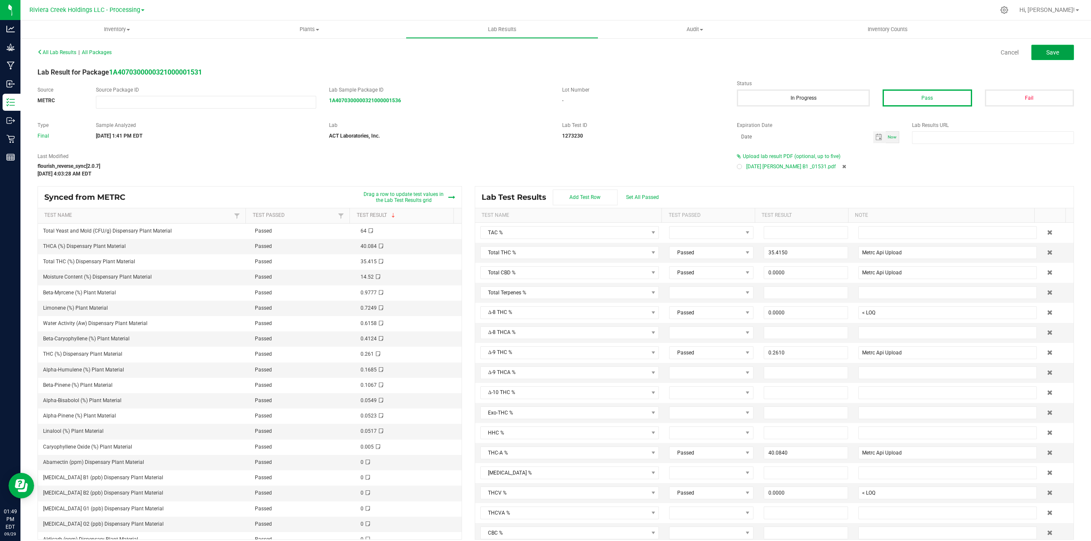
click at [1046, 53] on span "Save" at bounding box center [1052, 52] width 13 height 7
type input "35.4150"
type input "Metrc Api Upload"
type input "0.0000"
type input "< LOQ"
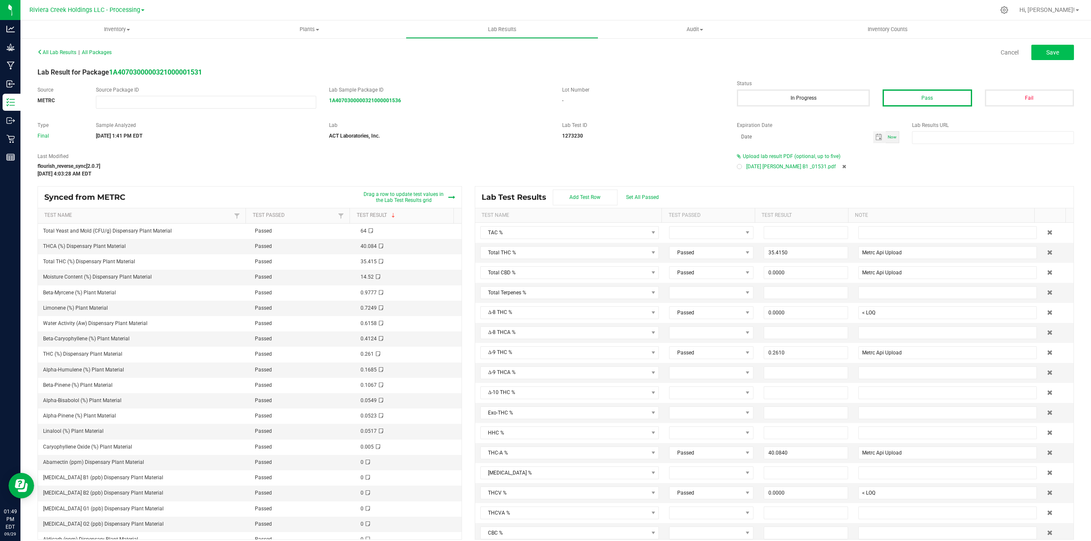
type input "0.2610"
type input "Metrc Api Upload"
type input "40.0840"
type input "Metrc Api Upload"
type input "0.0000"
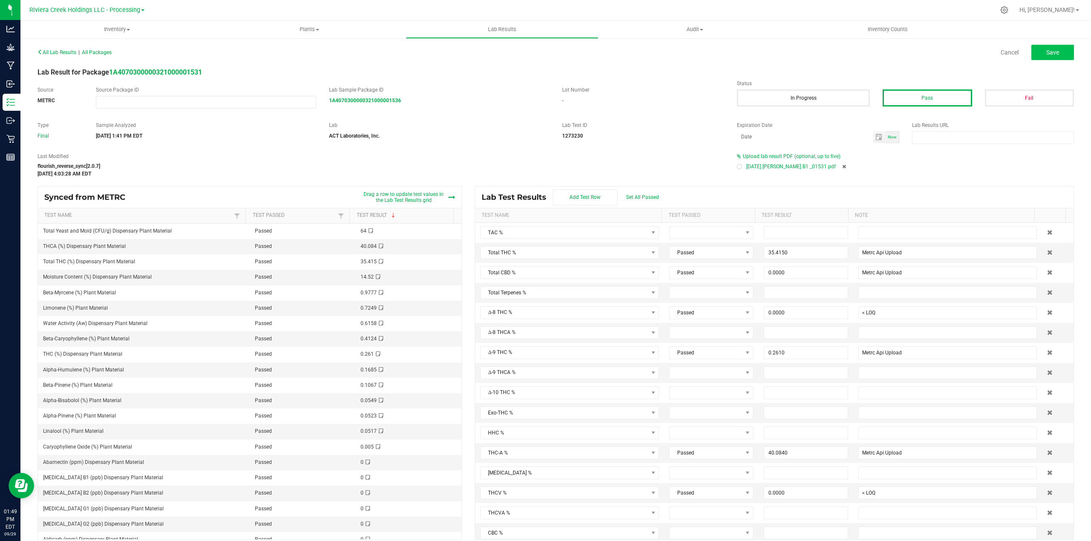
type input "< LOQ"
type input "0.0000"
type input "< LOQ"
type input "0.0000"
type input "< LOQ"
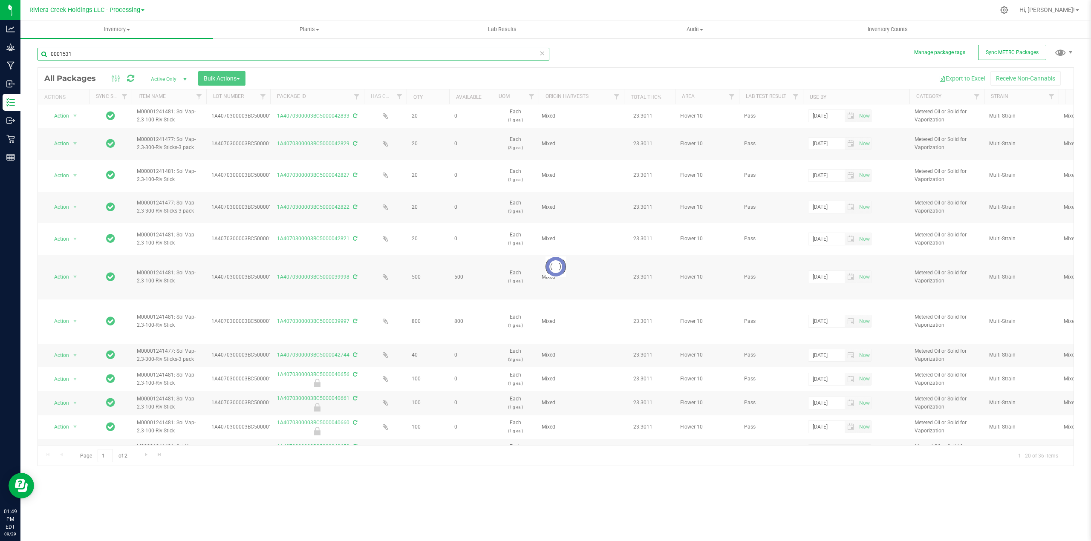
click at [84, 52] on input "0001531" at bounding box center [294, 54] width 512 height 13
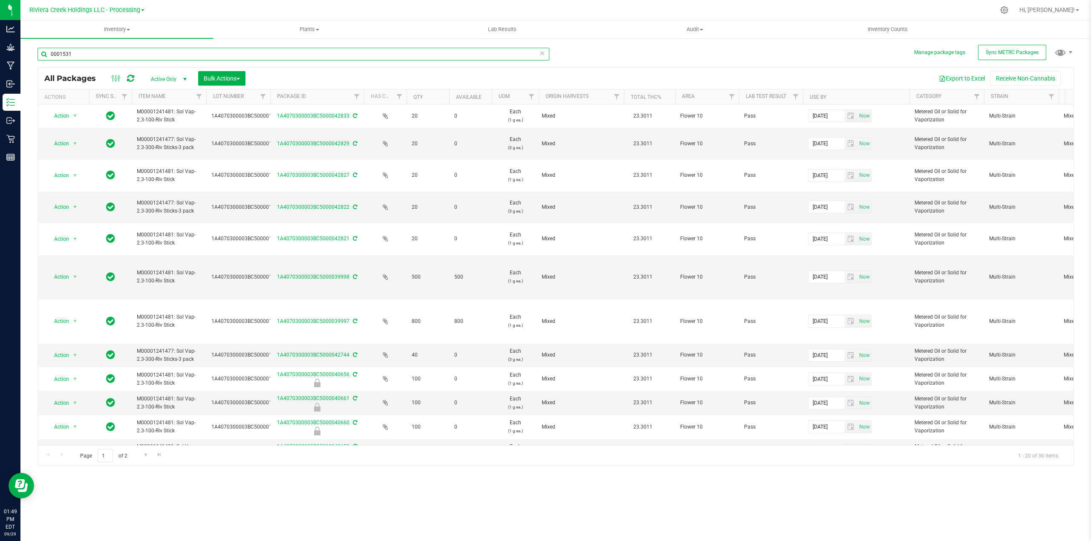
click at [84, 53] on input "0001531" at bounding box center [294, 54] width 512 height 13
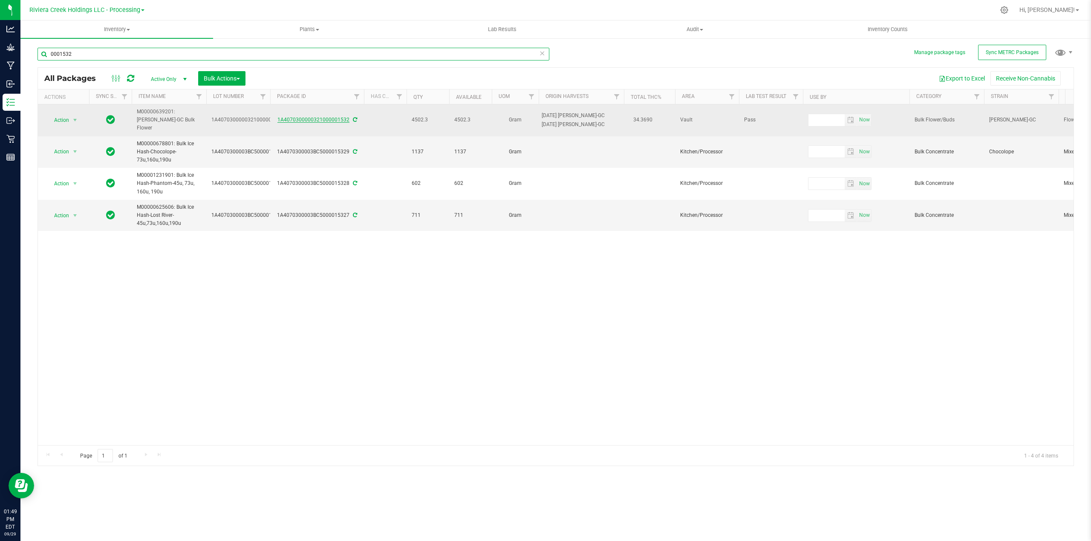
type input "0001532"
click at [307, 117] on link "1A4070300000321000001532" at bounding box center [313, 120] width 72 height 6
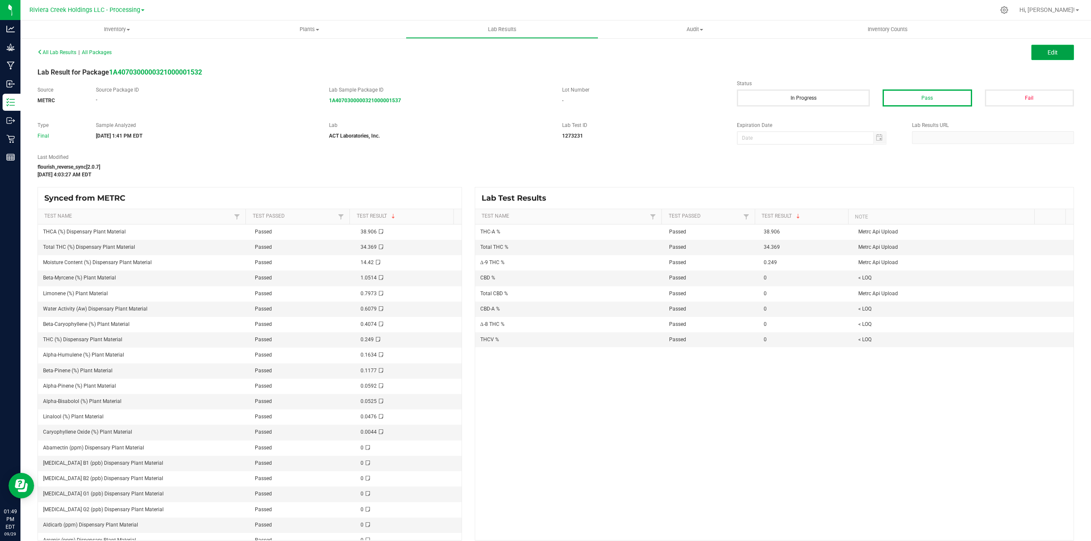
click at [1048, 55] on span "Edit" at bounding box center [1053, 52] width 10 height 7
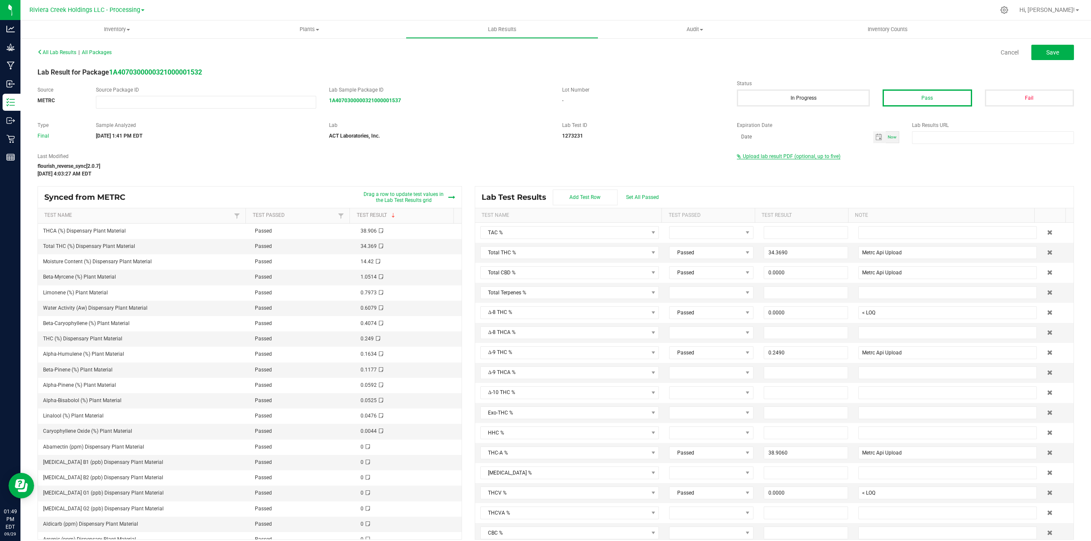
click at [815, 156] on span "Upload lab result PDF (optional, up to five)" at bounding box center [792, 156] width 98 height 6
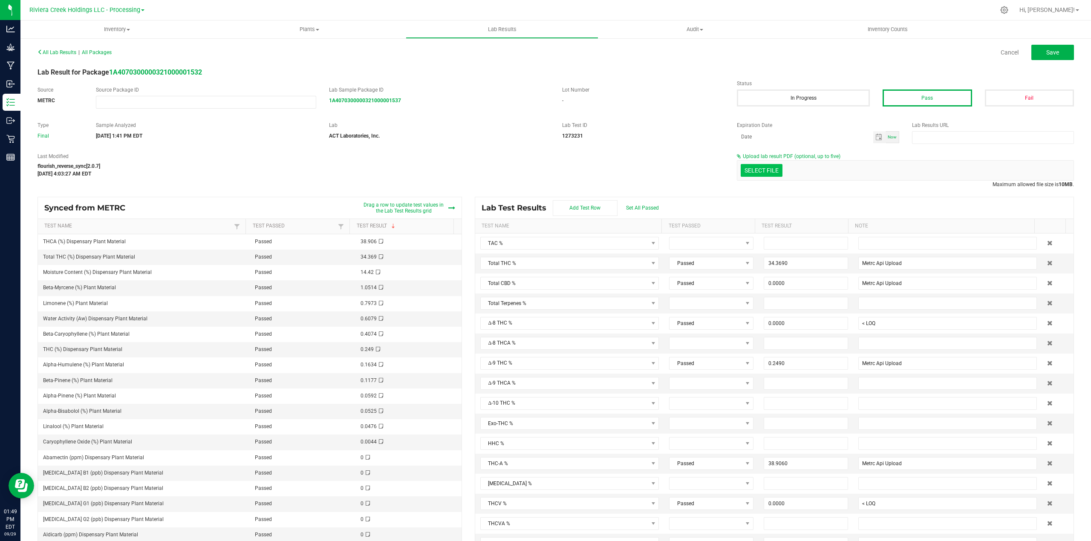
click at [767, 173] on input "Select file" at bounding box center [40, 133] width 1483 height 87
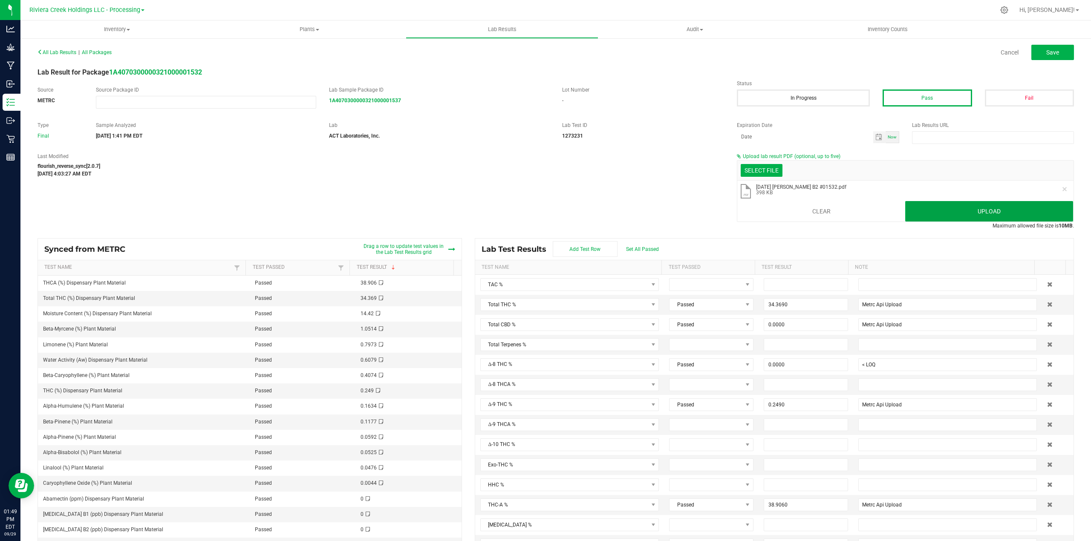
click at [945, 213] on button "Upload" at bounding box center [989, 211] width 168 height 20
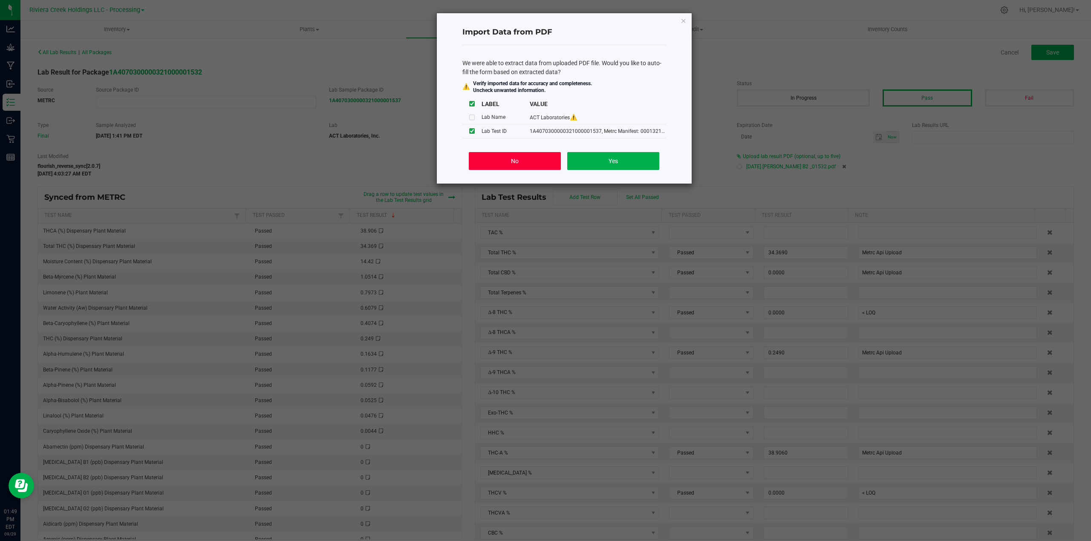
click at [509, 164] on button "No" at bounding box center [515, 161] width 92 height 18
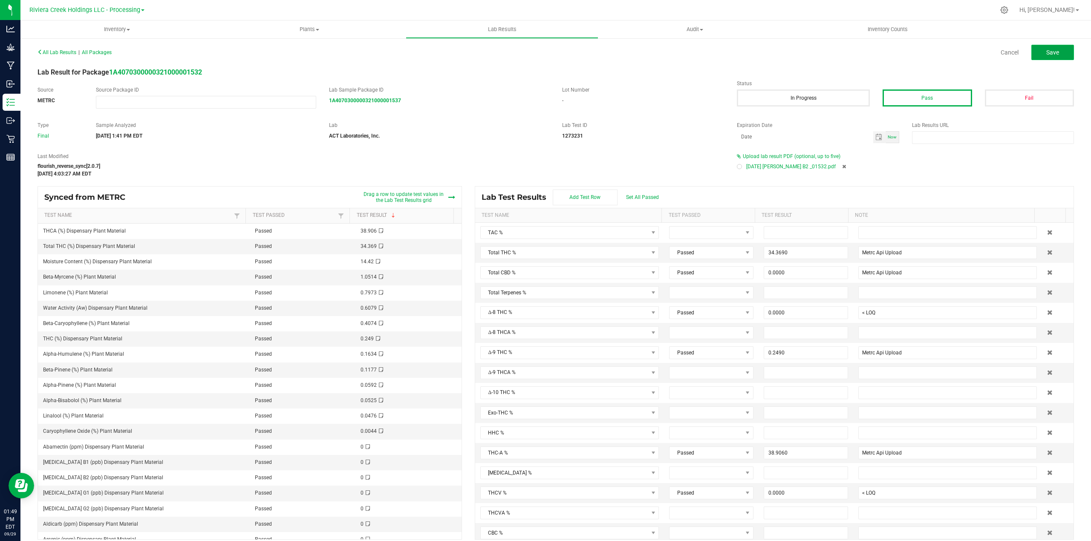
click at [1035, 55] on button "Save" at bounding box center [1053, 52] width 43 height 15
type input "34.3690"
type input "Metrc Api Upload"
type input "0.0000"
type input "< LOQ"
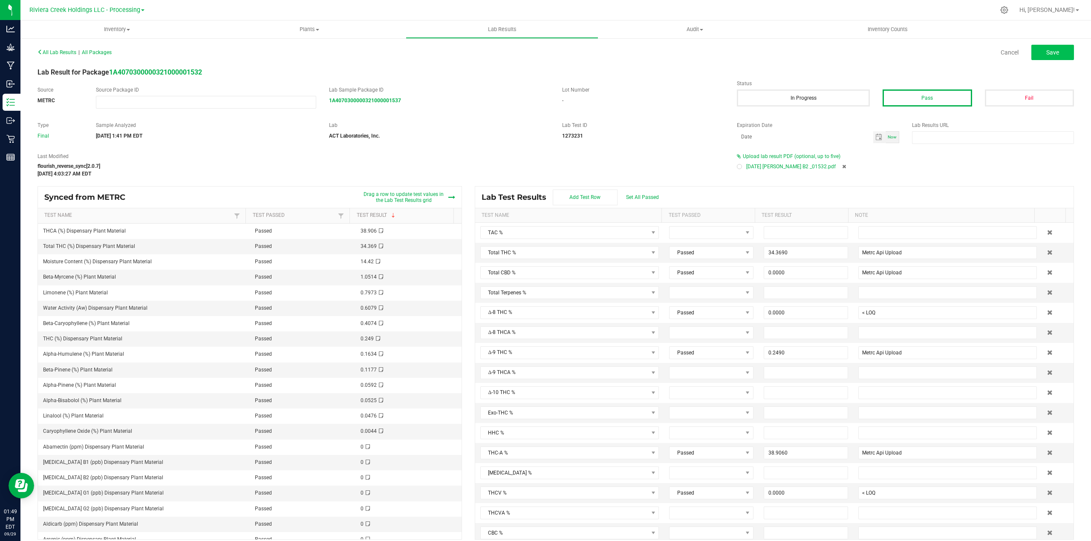
type input "0.2490"
type input "Metrc Api Upload"
type input "38.9060"
type input "Metrc Api Upload"
type input "0.0000"
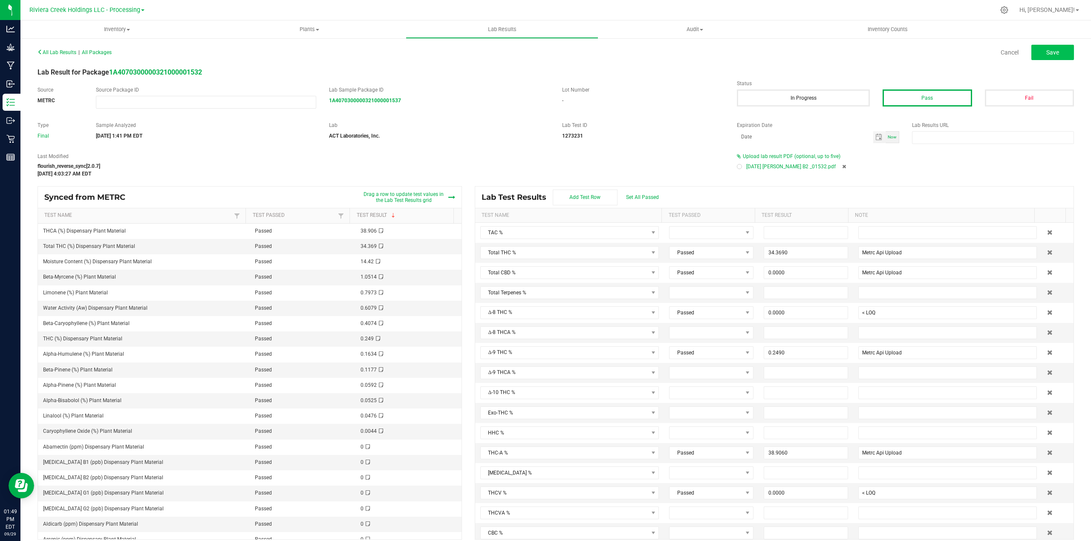
type input "< LOQ"
type input "0.0000"
type input "< LOQ"
type input "0.0000"
type input "< LOQ"
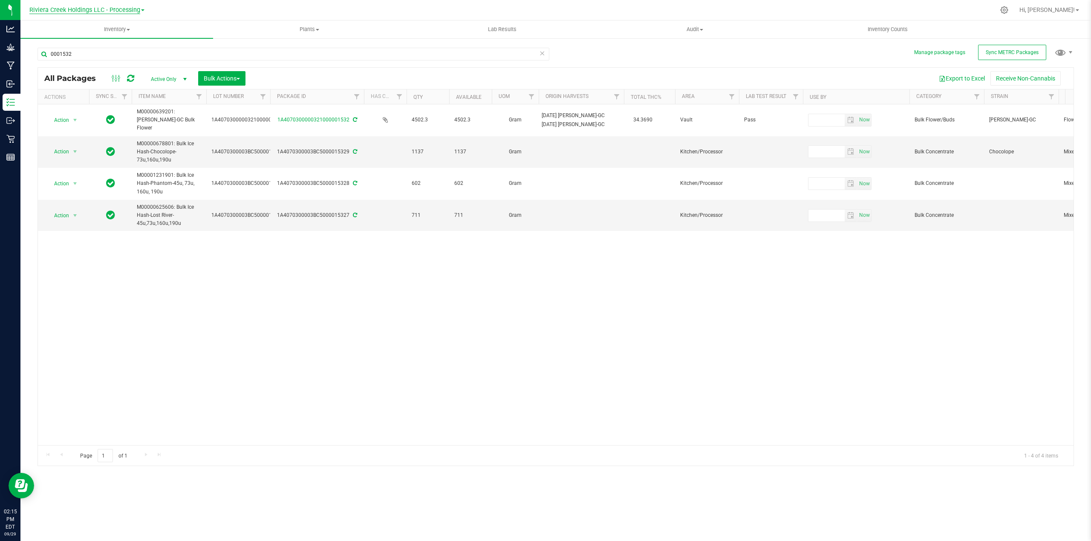
click at [135, 11] on span "Riviera Creek Holdings LLC - Processing" at bounding box center [84, 10] width 111 height 8
click at [131, 28] on link "Riviera Creek Holdings LLC - Cultivation" at bounding box center [87, 30] width 124 height 12
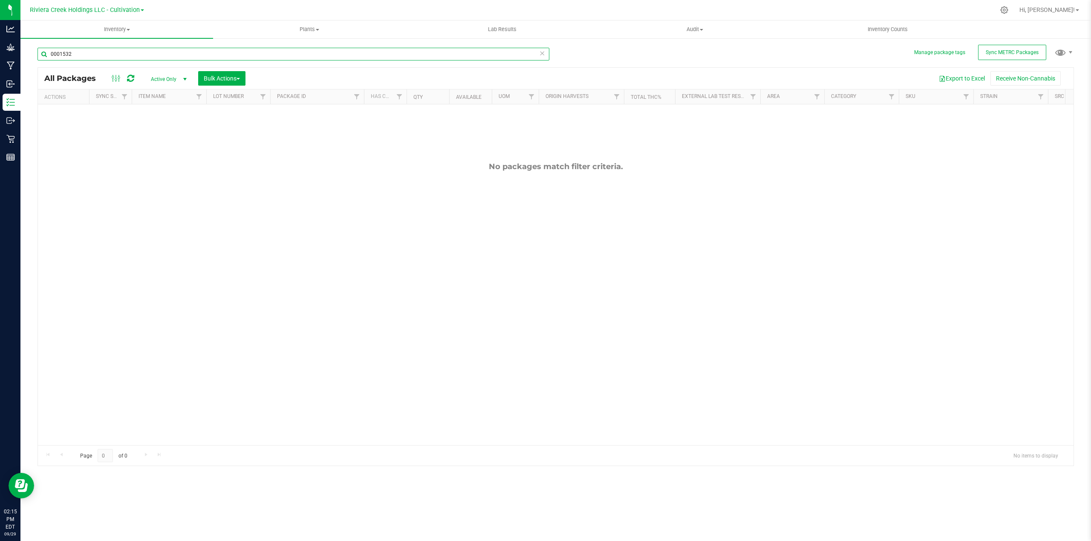
click at [77, 55] on input "0001532" at bounding box center [294, 54] width 512 height 13
type input "0"
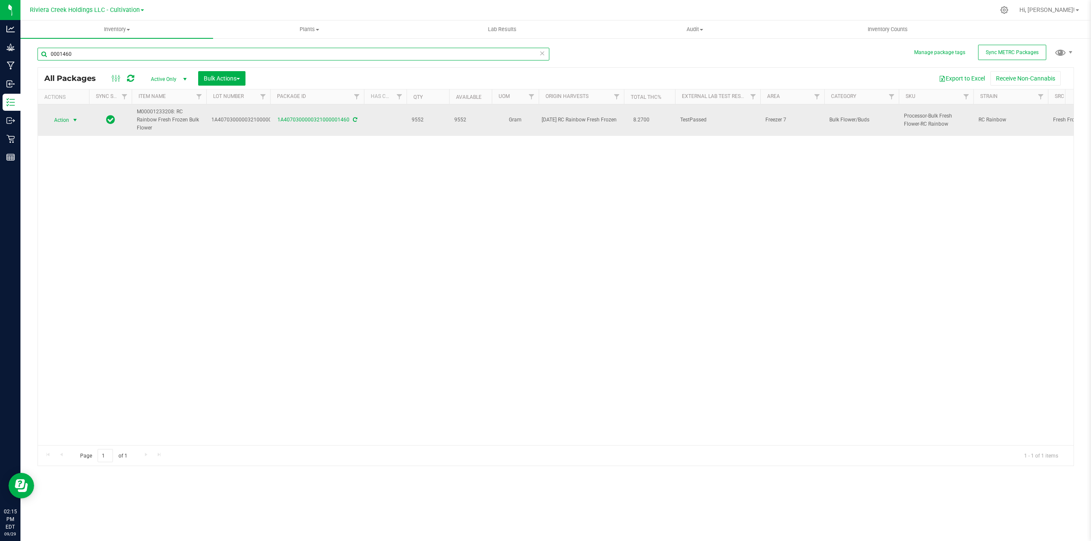
type input "0001460"
click at [73, 118] on span "select" at bounding box center [75, 120] width 7 height 7
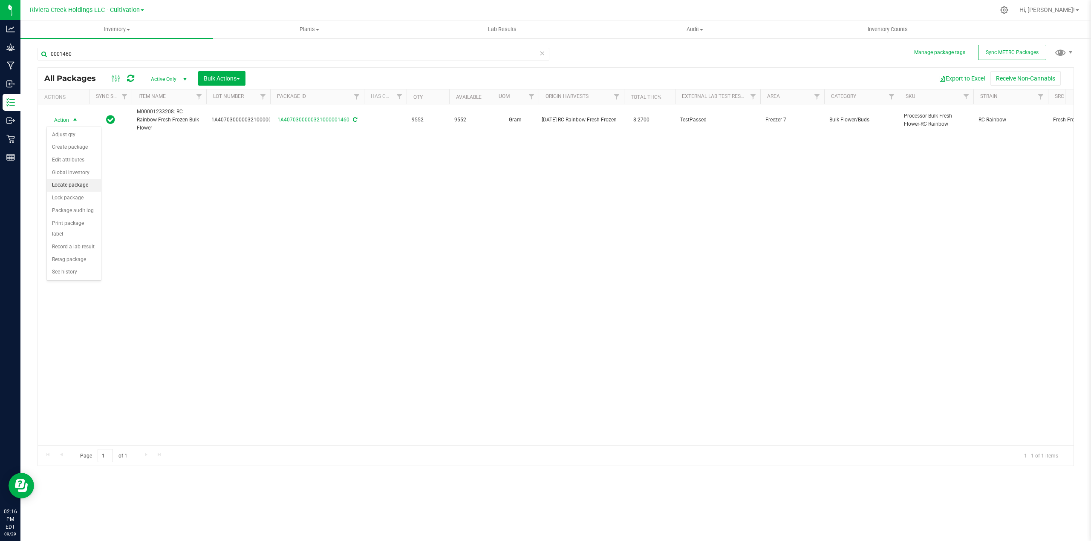
click at [79, 188] on li "Locate package" at bounding box center [74, 185] width 54 height 13
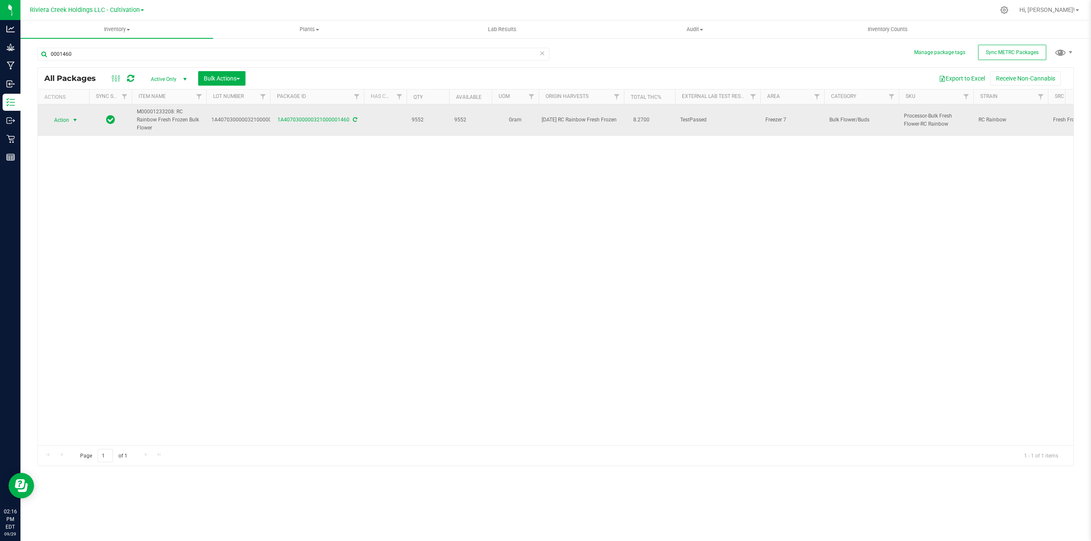
click at [77, 117] on span "select" at bounding box center [75, 120] width 7 height 7
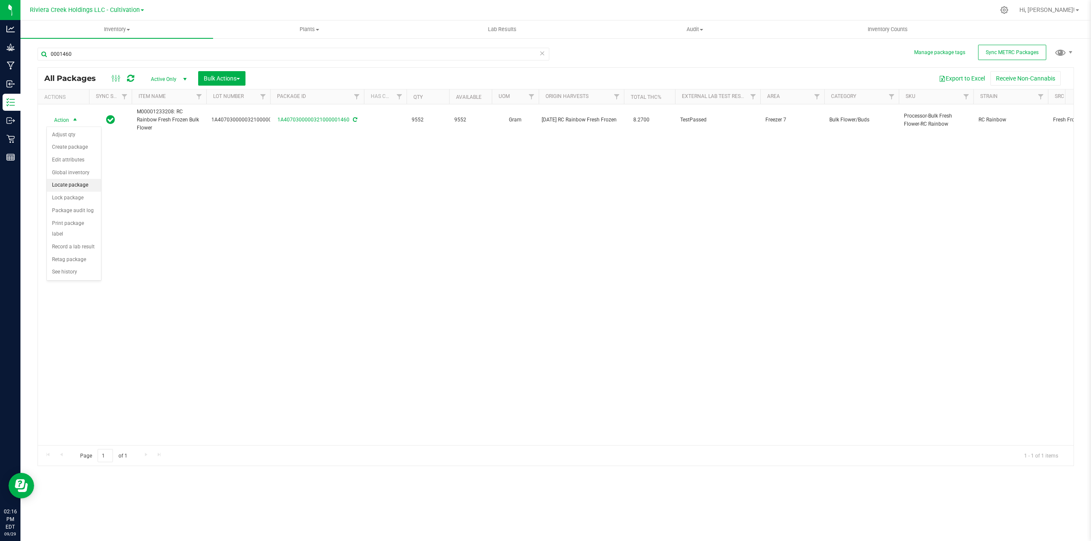
click at [74, 190] on li "Locate package" at bounding box center [74, 185] width 54 height 13
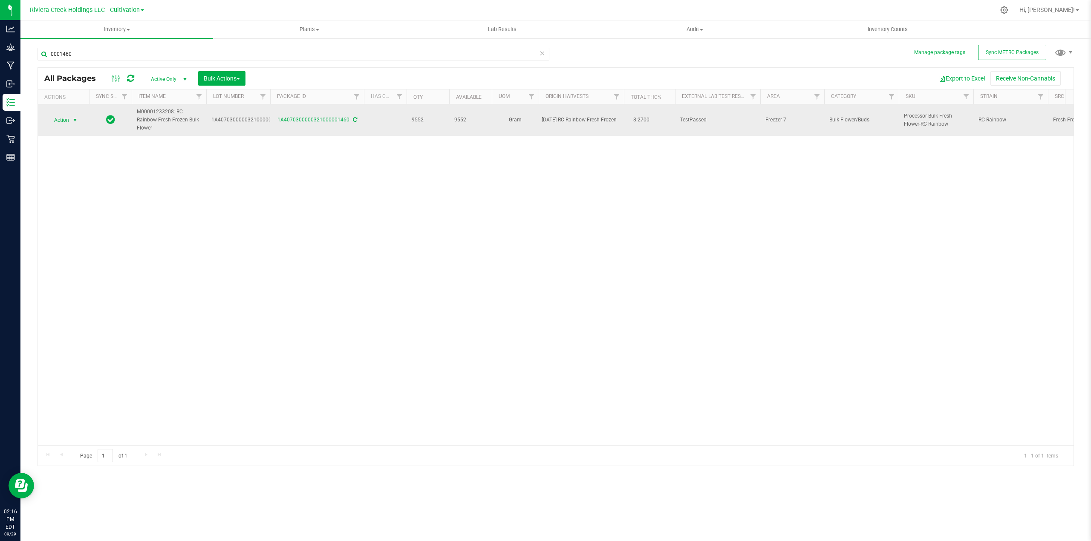
click at [75, 118] on span "select" at bounding box center [75, 120] width 7 height 7
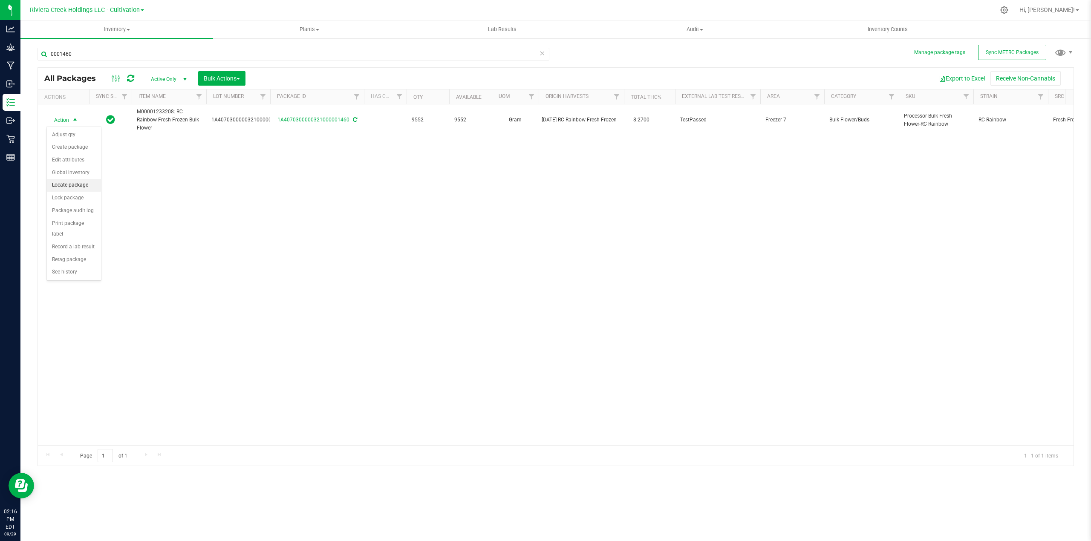
click at [72, 188] on li "Locate package" at bounding box center [74, 185] width 54 height 13
